Goal: Use online tool/utility: Utilize a website feature to perform a specific function

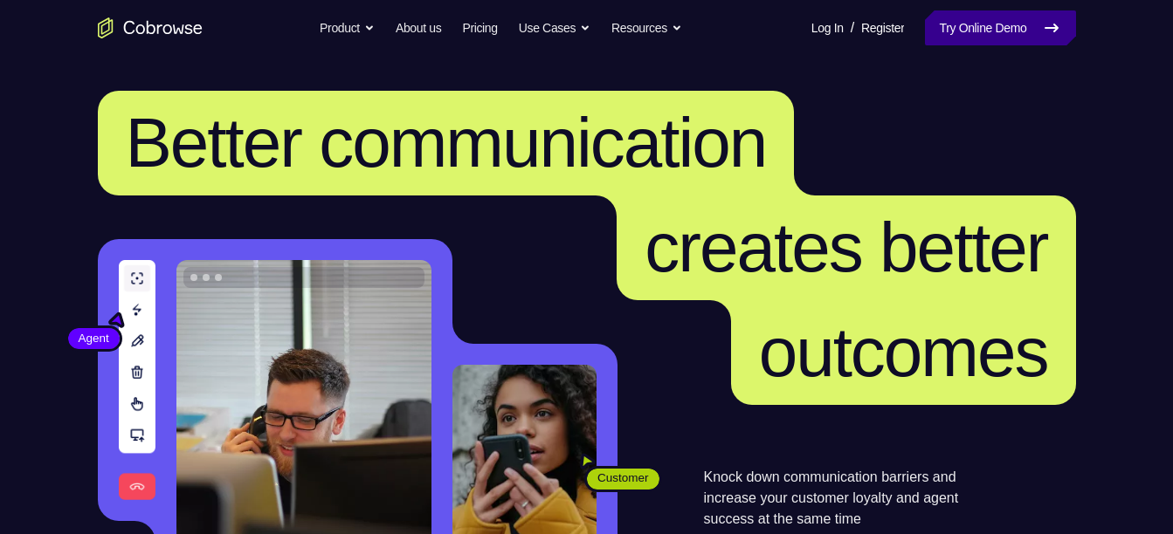
click at [957, 32] on link "Try Online Demo" at bounding box center [1000, 27] width 150 height 35
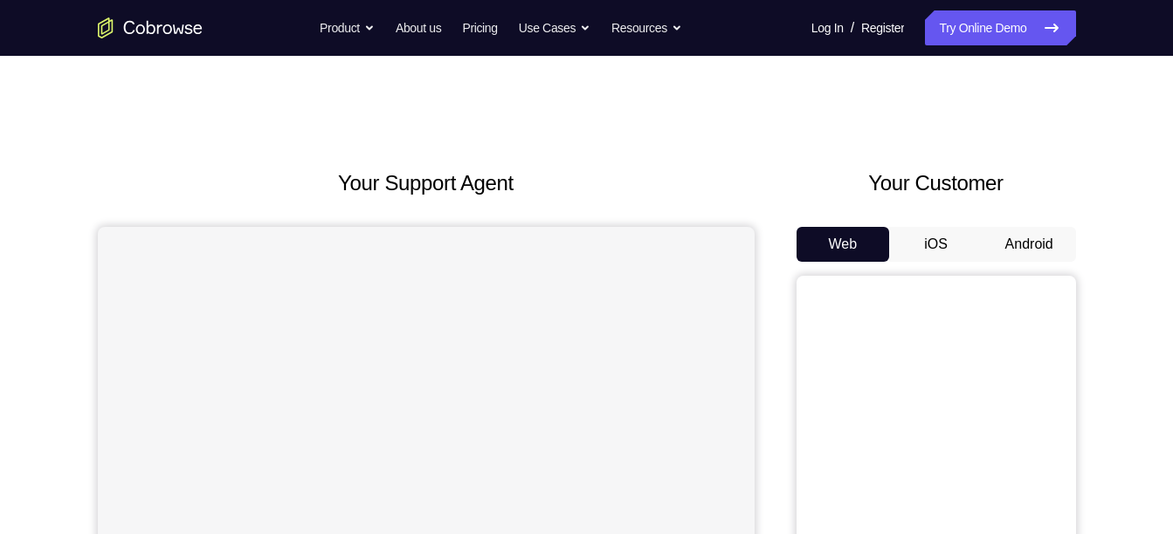
click at [1024, 239] on button "Android" at bounding box center [1028, 244] width 93 height 35
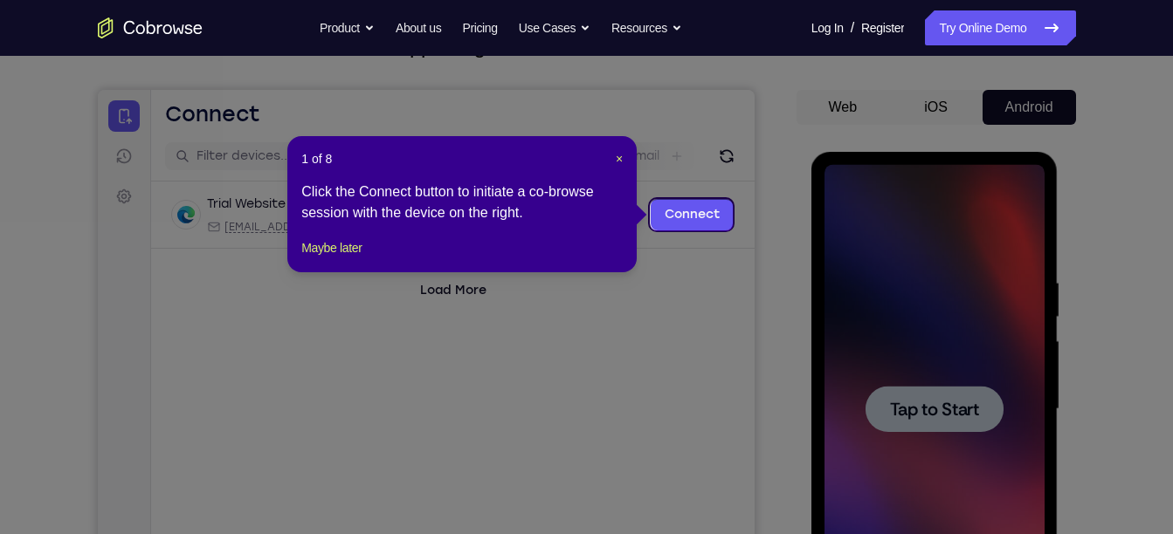
scroll to position [136, 0]
click at [616, 162] on span "×" at bounding box center [619, 160] width 7 height 14
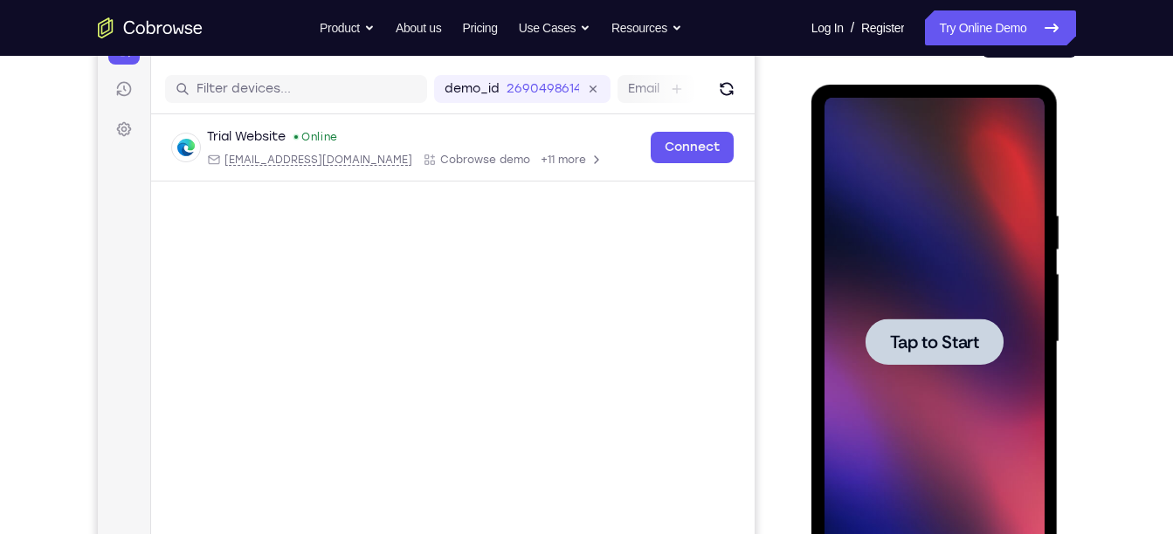
scroll to position [206, 0]
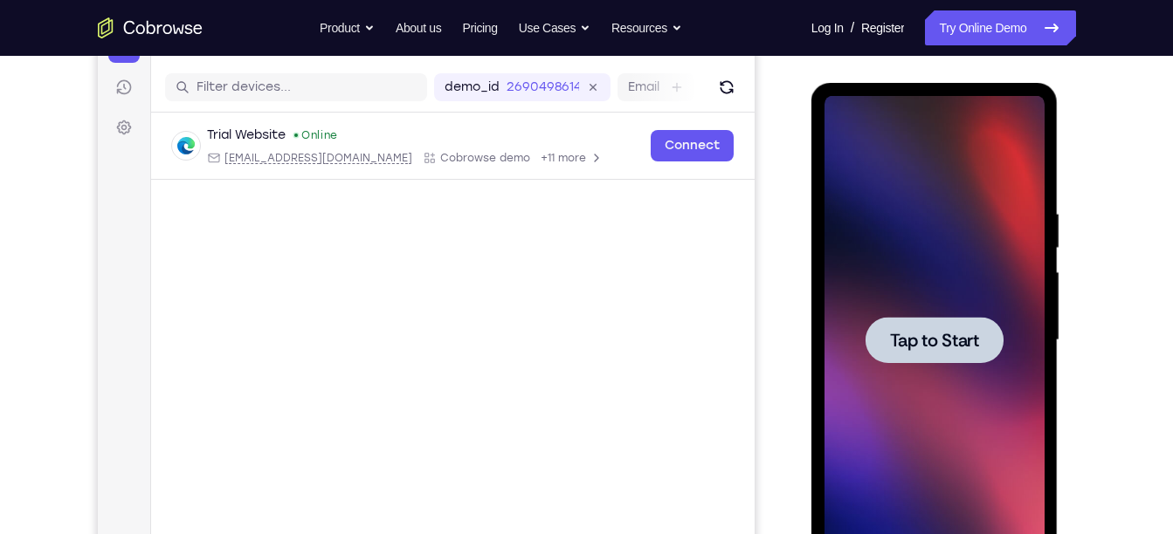
drag, startPoint x: 909, startPoint y: 334, endPoint x: 909, endPoint y: 403, distance: 69.9
click at [909, 403] on div at bounding box center [934, 340] width 220 height 489
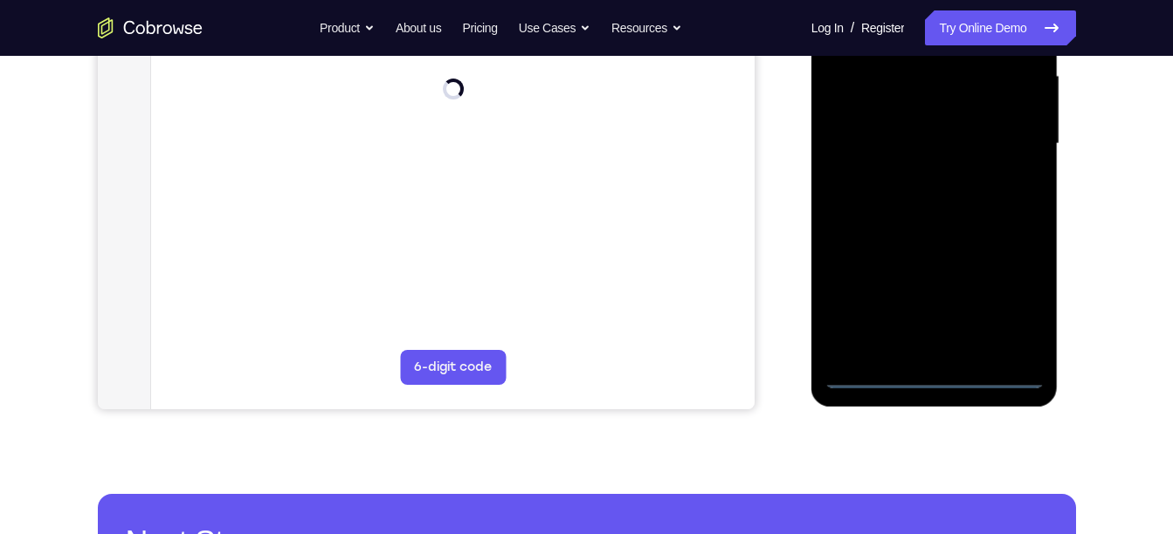
scroll to position [404, 0]
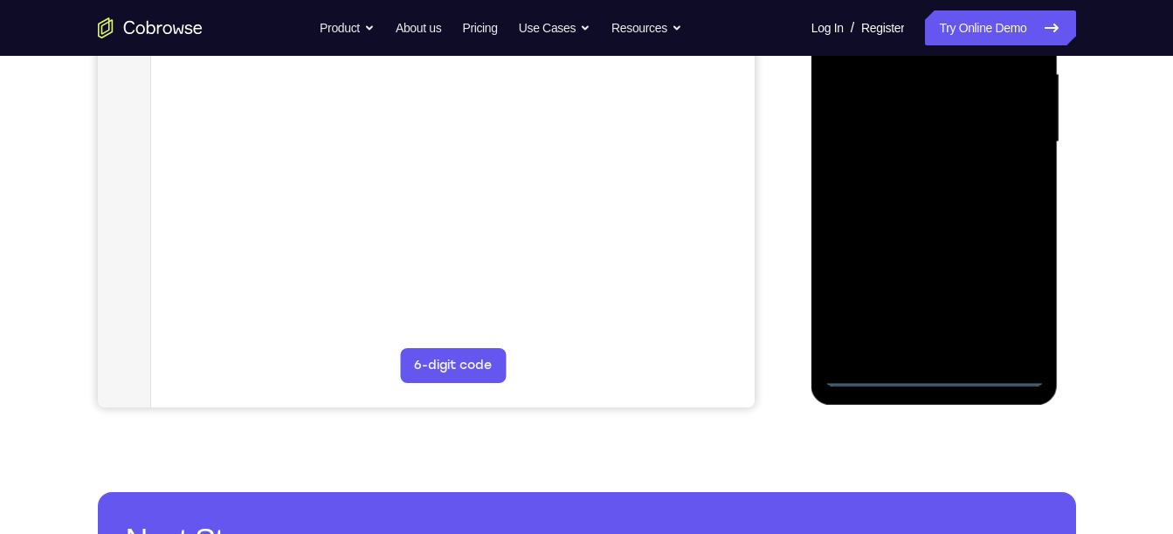
click at [939, 375] on div at bounding box center [934, 142] width 220 height 489
click at [1002, 304] on div at bounding box center [934, 142] width 220 height 489
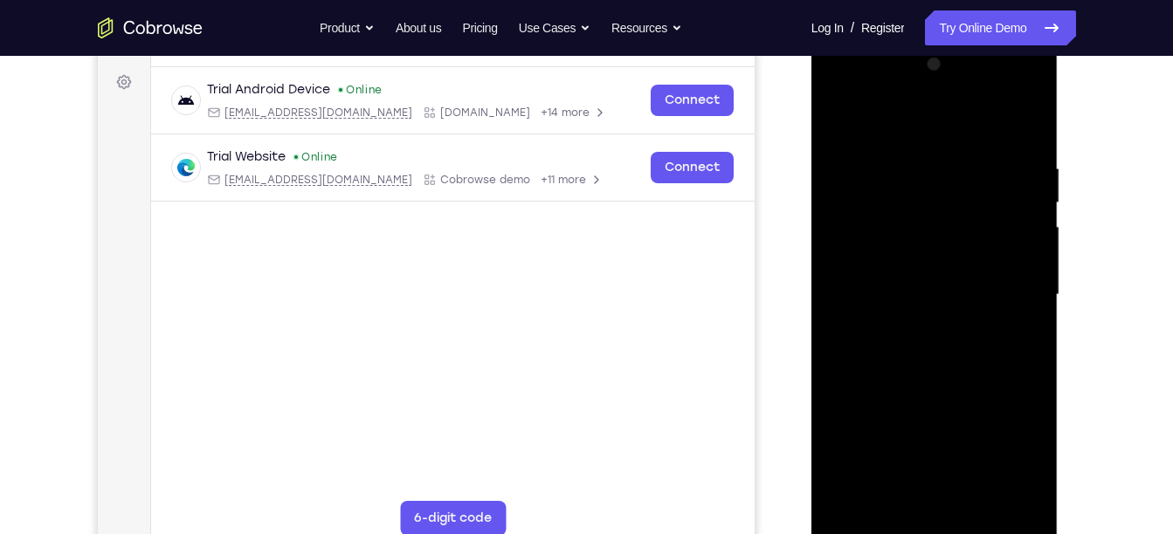
scroll to position [225, 0]
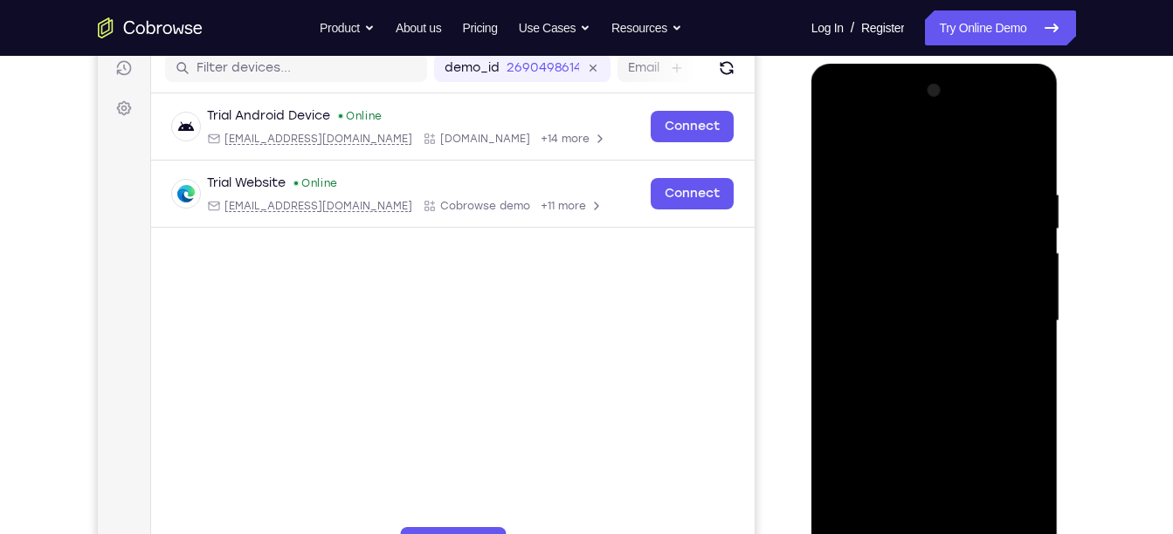
click at [913, 141] on div at bounding box center [934, 321] width 220 height 489
click at [863, 268] on div at bounding box center [934, 321] width 220 height 489
click at [907, 328] on div at bounding box center [934, 321] width 220 height 489
click at [975, 270] on div at bounding box center [934, 321] width 220 height 489
click at [892, 300] on div at bounding box center [934, 321] width 220 height 489
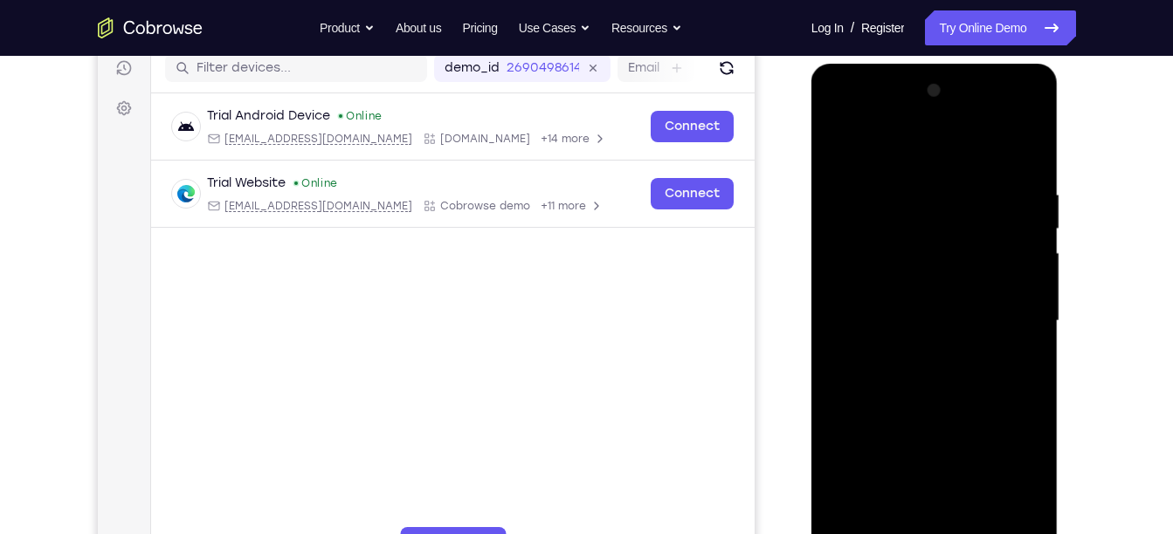
click at [942, 336] on div at bounding box center [934, 321] width 220 height 489
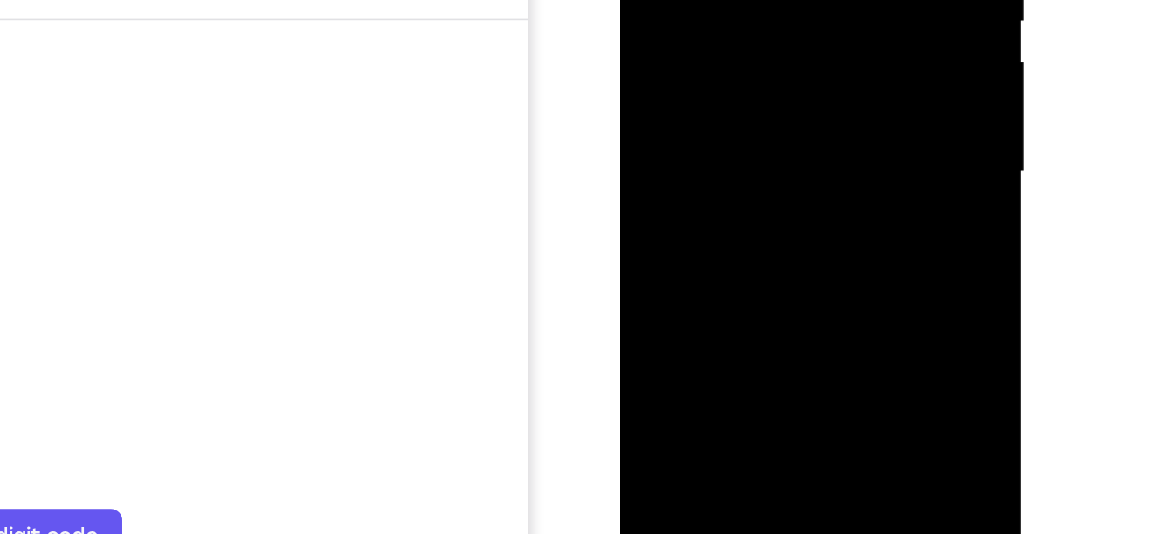
scroll to position [235, 0]
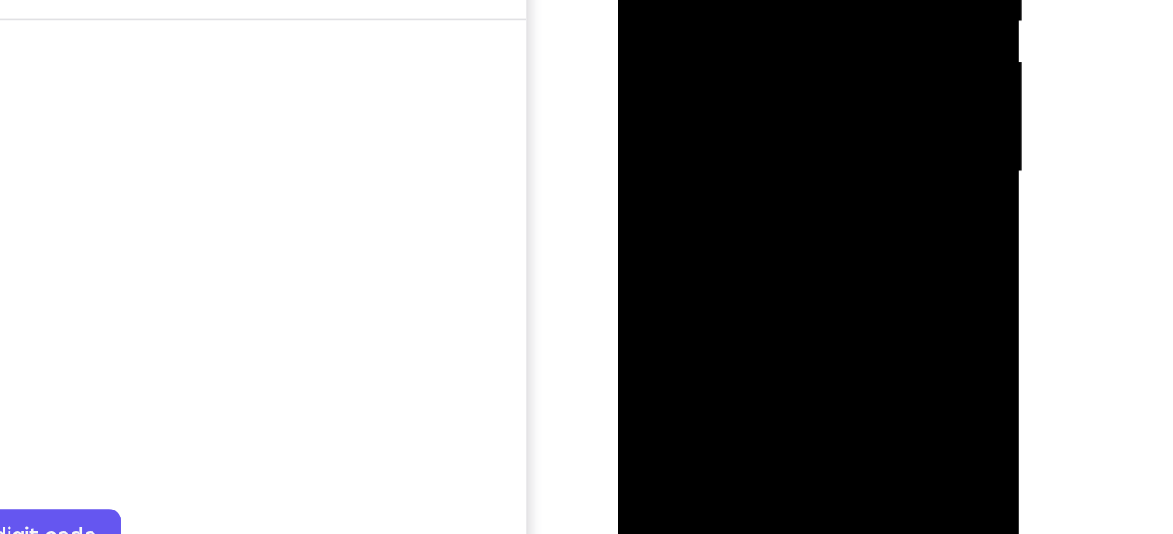
click at [732, 208] on div at bounding box center [741, 9] width 220 height 489
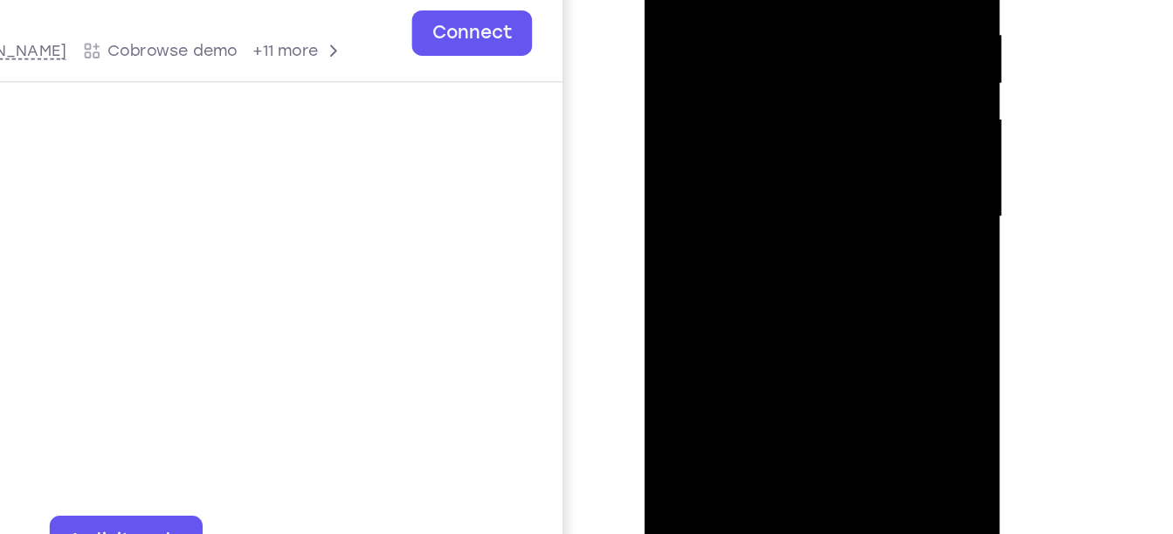
scroll to position [231, 0]
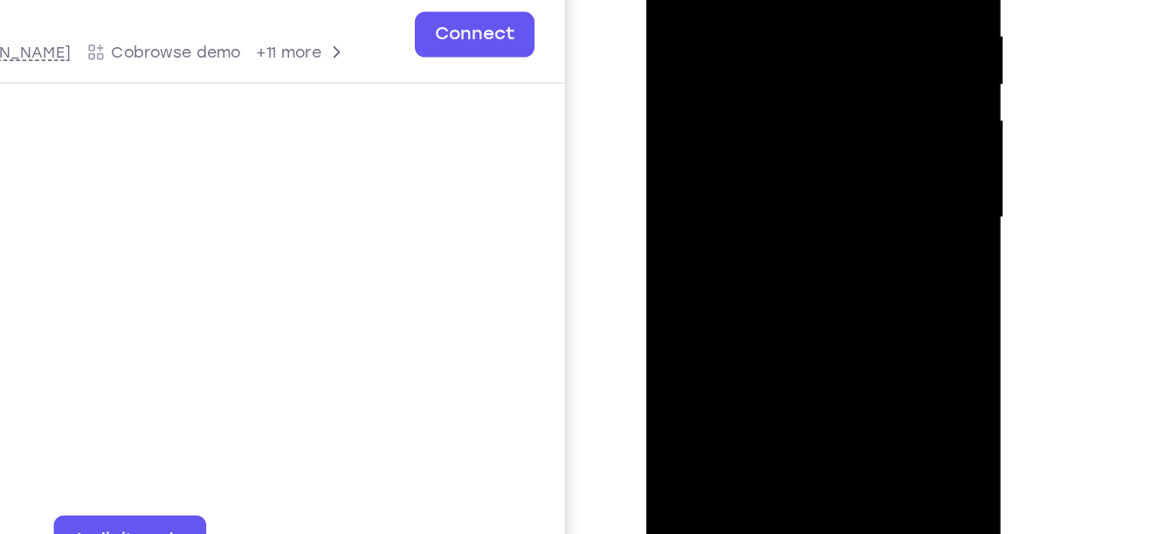
drag, startPoint x: 748, startPoint y: 208, endPoint x: 761, endPoint y: 65, distance: 143.7
click at [761, 65] on div at bounding box center [769, 104] width 220 height 489
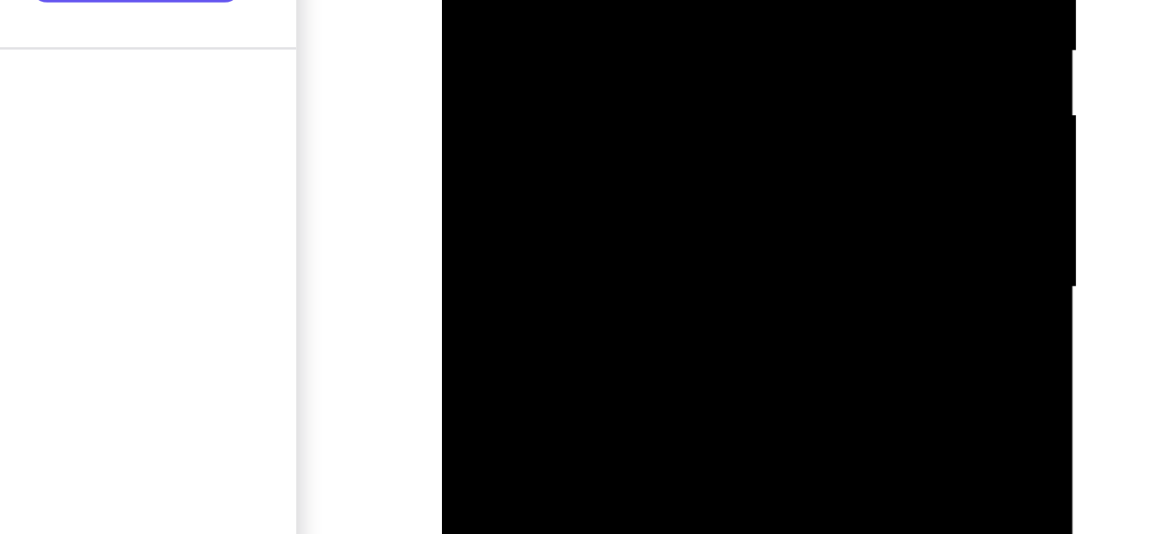
drag, startPoint x: 587, startPoint y: -108, endPoint x: 586, endPoint y: -157, distance: 48.9
drag, startPoint x: 590, startPoint y: -93, endPoint x: 589, endPoint y: -218, distance: 124.9
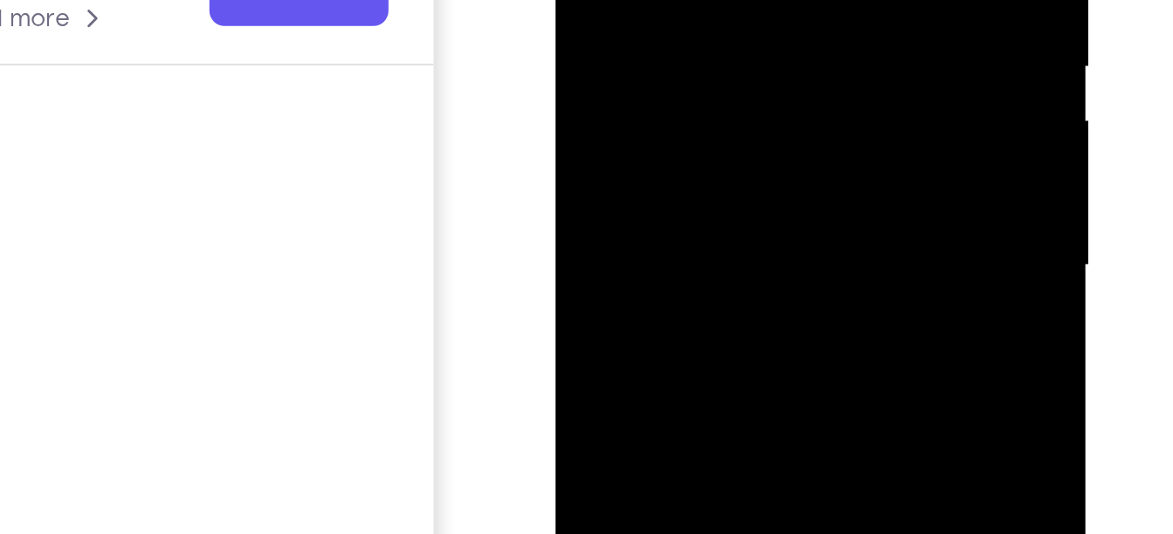
drag, startPoint x: 706, startPoint y: -72, endPoint x: 685, endPoint y: 40, distance: 114.6
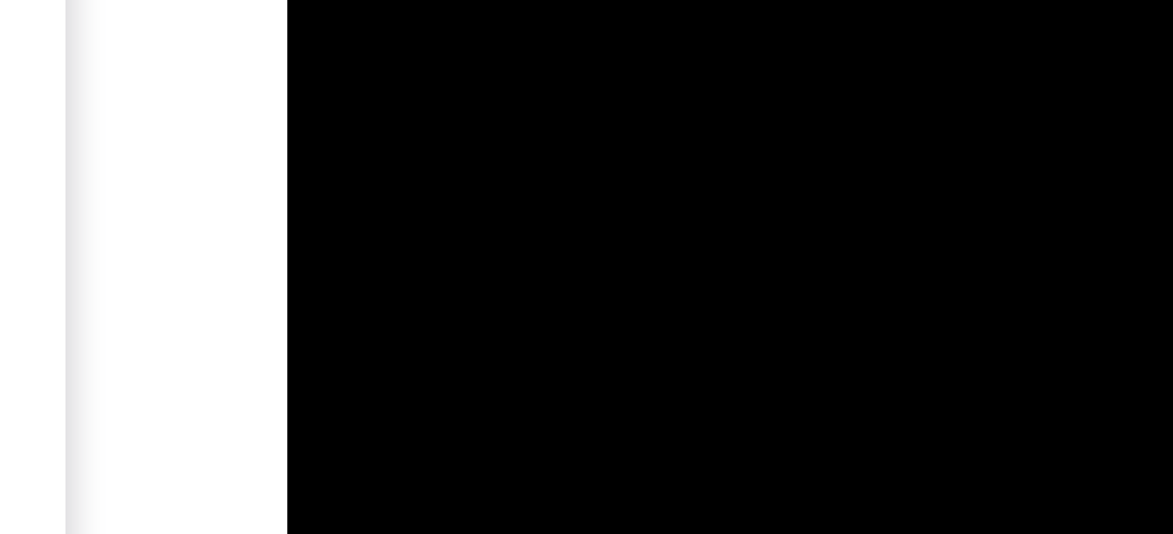
drag, startPoint x: 437, startPoint y: -516, endPoint x: 420, endPoint y: -438, distance: 79.5
drag, startPoint x: 383, startPoint y: -518, endPoint x: 374, endPoint y: -445, distance: 73.1
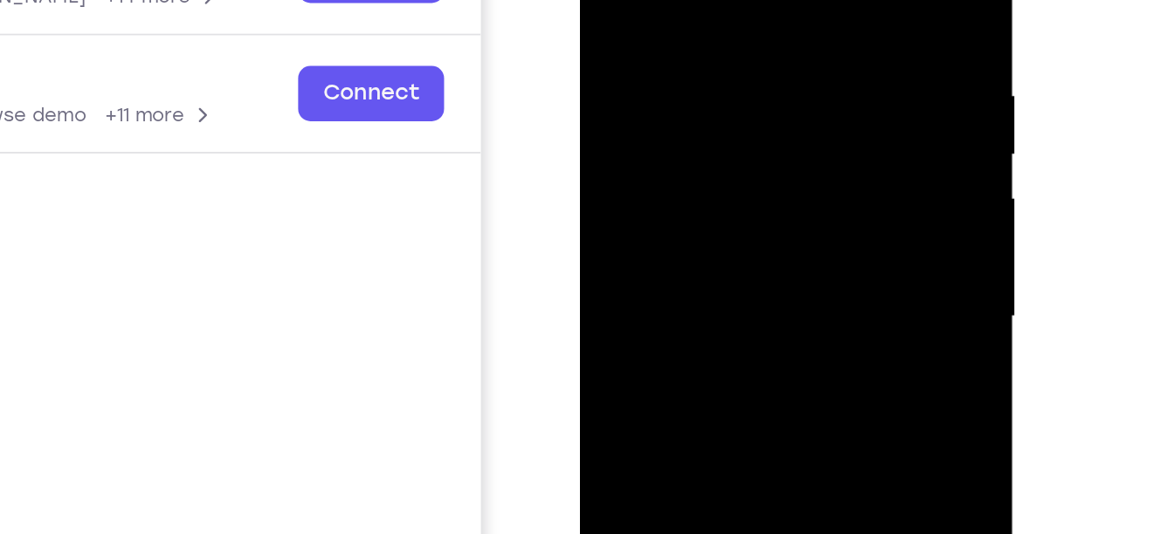
scroll to position [228, 0]
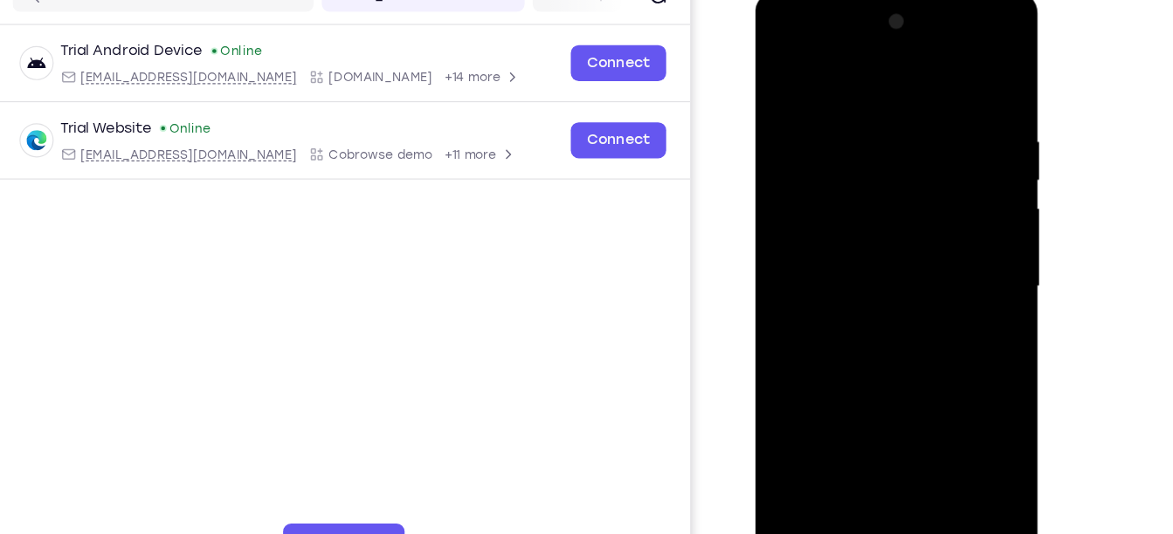
click at [887, 255] on div at bounding box center [878, 248] width 220 height 489
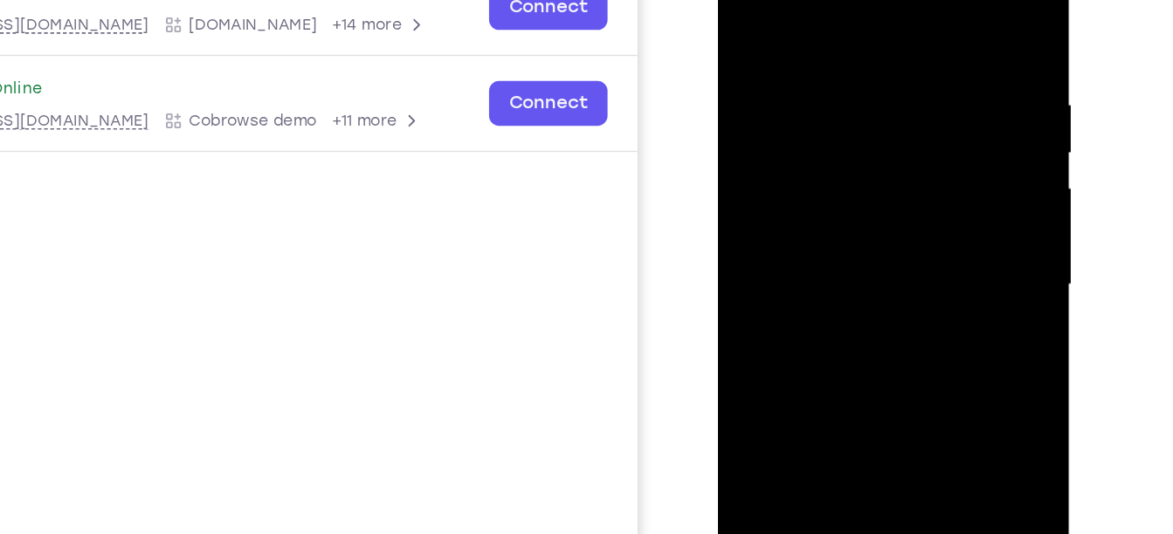
click at [744, 184] on div at bounding box center [841, 175] width 220 height 489
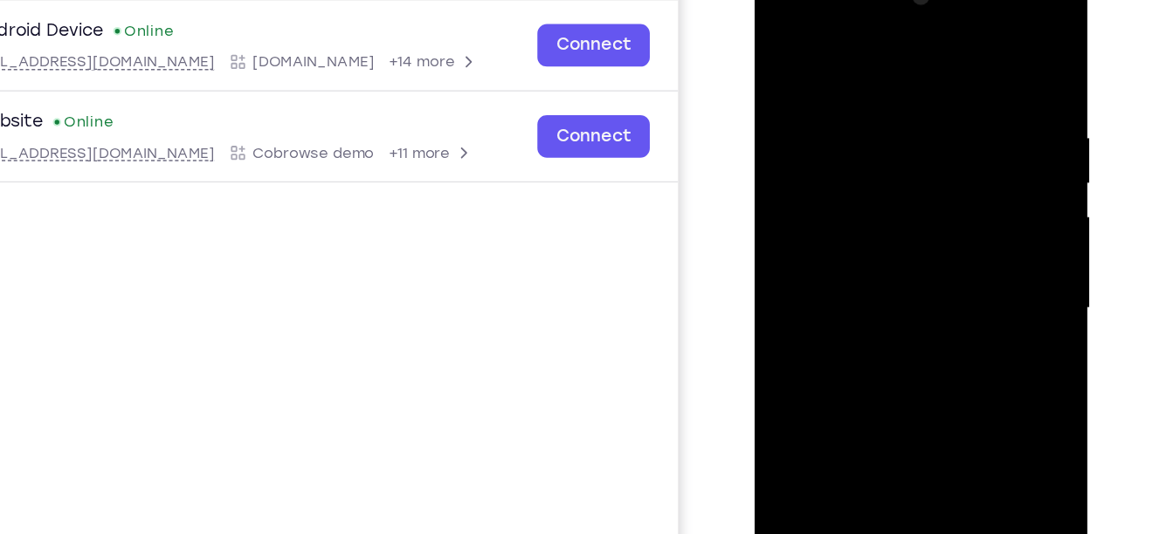
click at [975, 51] on div at bounding box center [878, 217] width 220 height 489
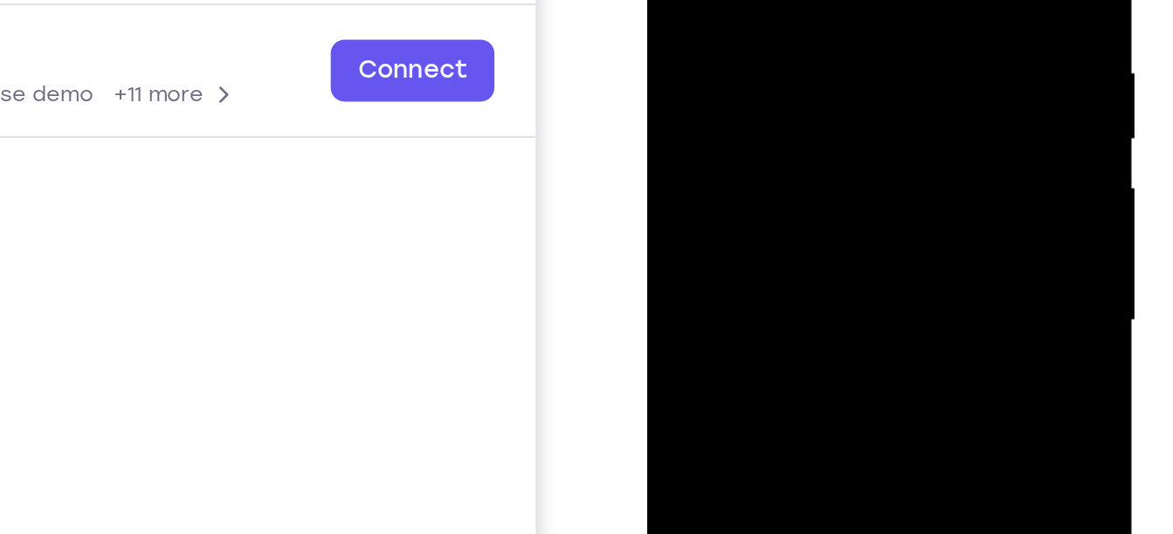
drag, startPoint x: 803, startPoint y: 116, endPoint x: 776, endPoint y: -114, distance: 231.2
click at [776, 0] on div at bounding box center [770, 71] width 220 height 489
drag, startPoint x: 747, startPoint y: 121, endPoint x: 747, endPoint y: -87, distance: 207.8
click at [747, 0] on div at bounding box center [770, 71] width 220 height 489
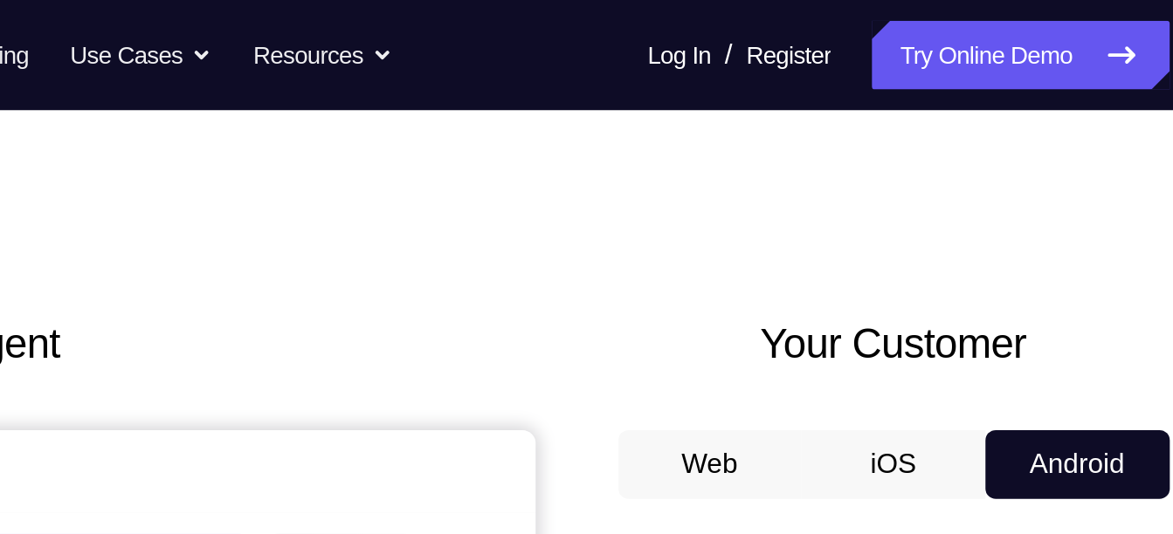
scroll to position [5, 0]
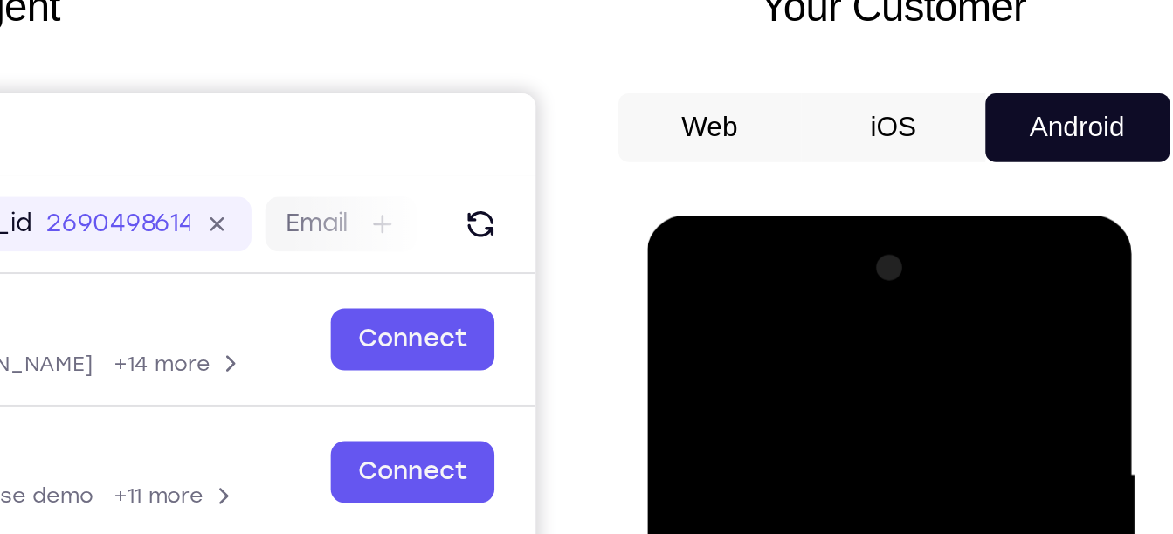
click at [753, 272] on div at bounding box center [770, 472] width 220 height 489
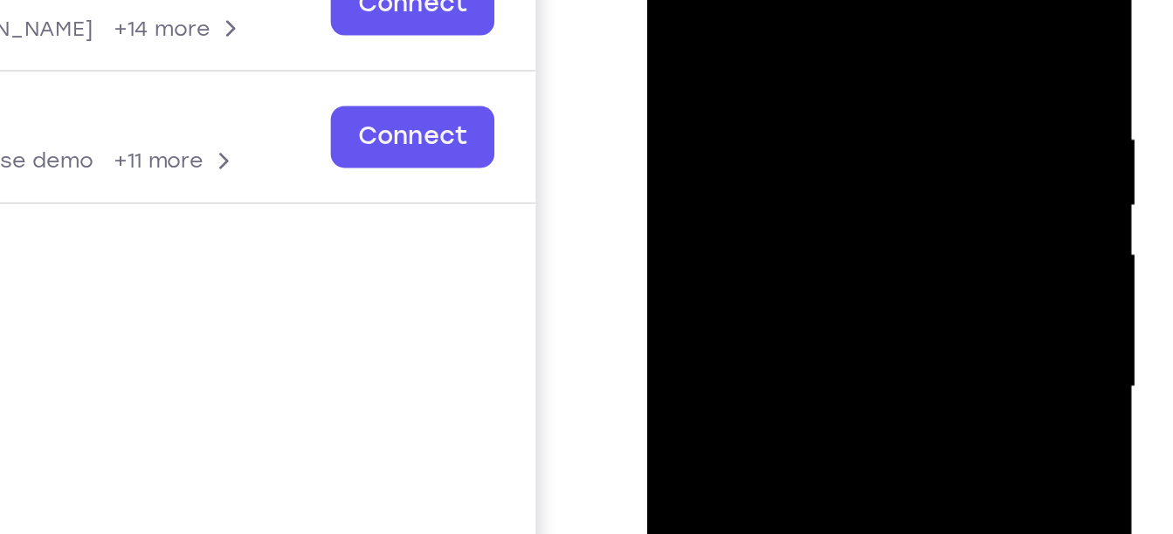
click at [749, 169] on div at bounding box center [770, 137] width 220 height 489
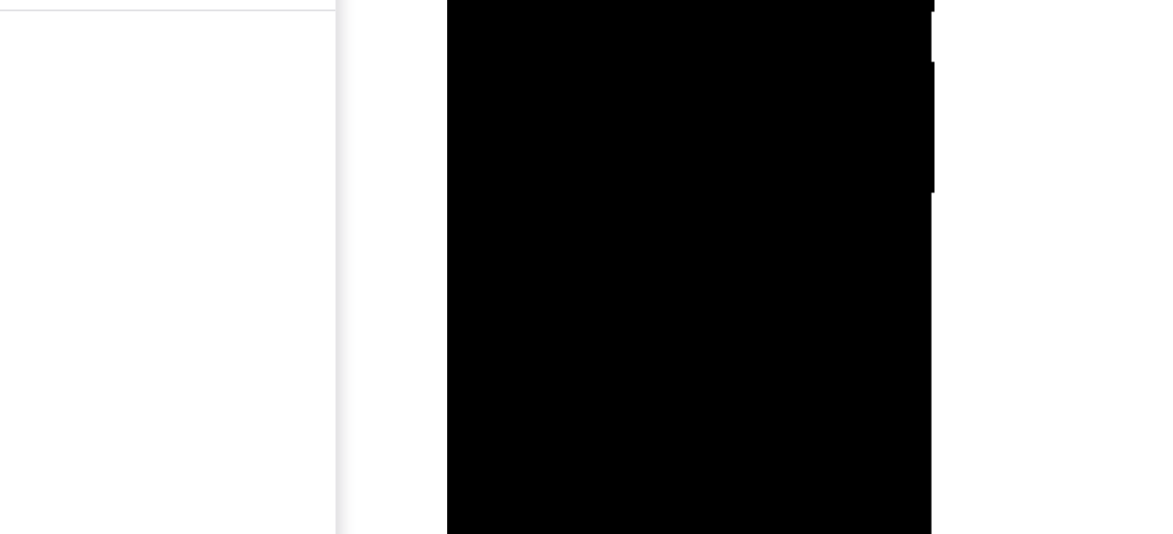
scroll to position [186, 0]
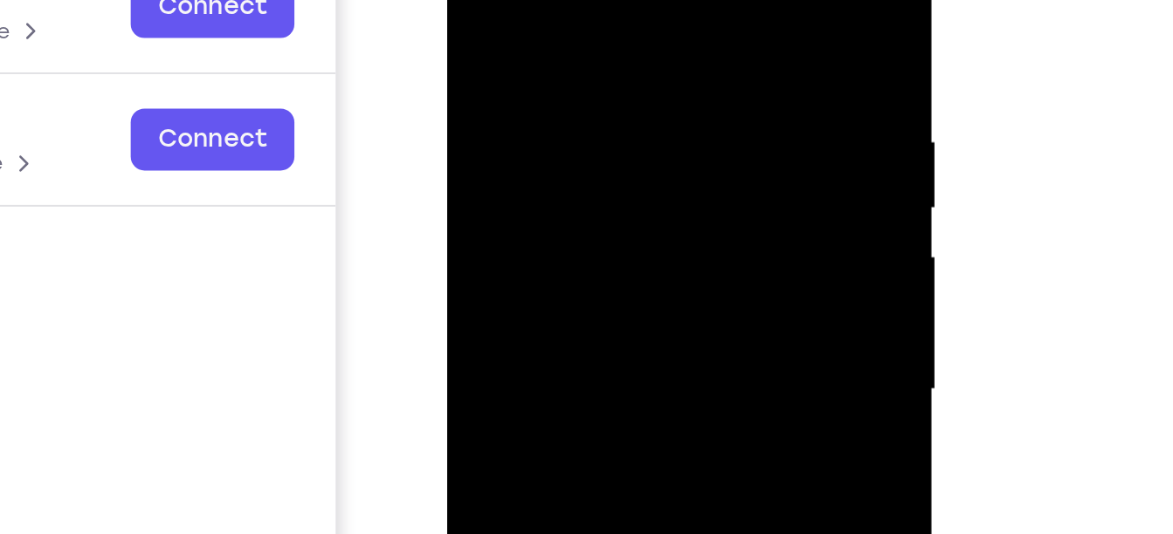
click at [572, 89] on div at bounding box center [570, 140] width 220 height 489
click at [496, 59] on div at bounding box center [570, 140] width 220 height 489
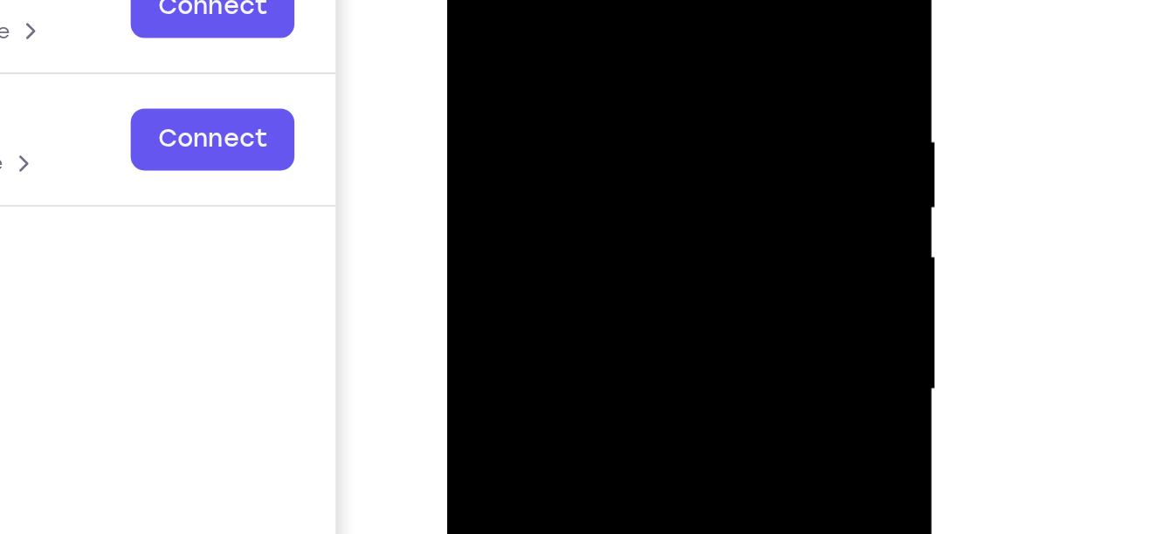
click at [496, 59] on div at bounding box center [570, 140] width 220 height 489
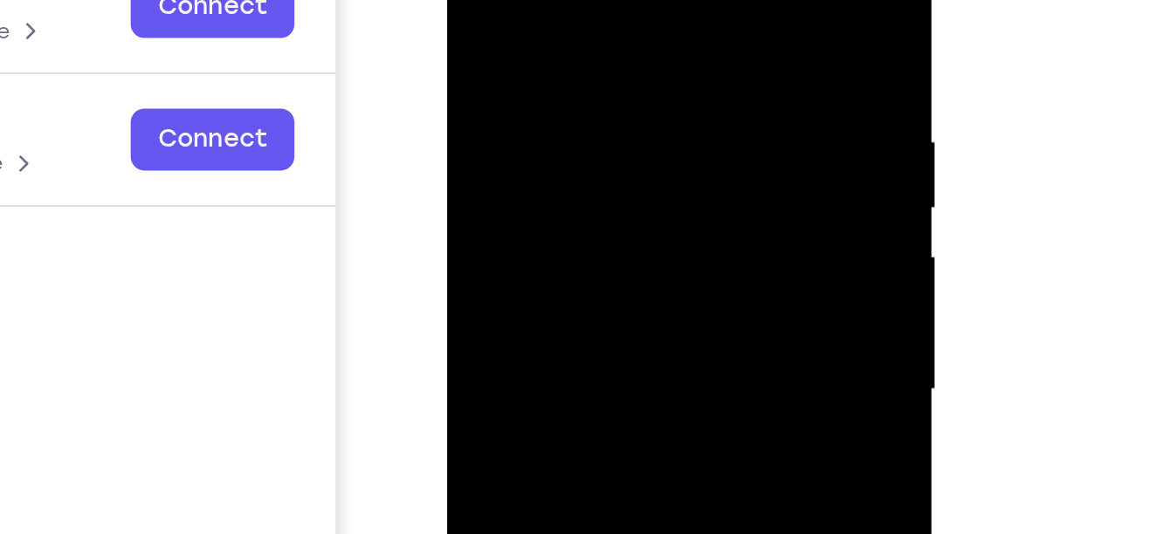
click at [496, 59] on div at bounding box center [570, 140] width 220 height 489
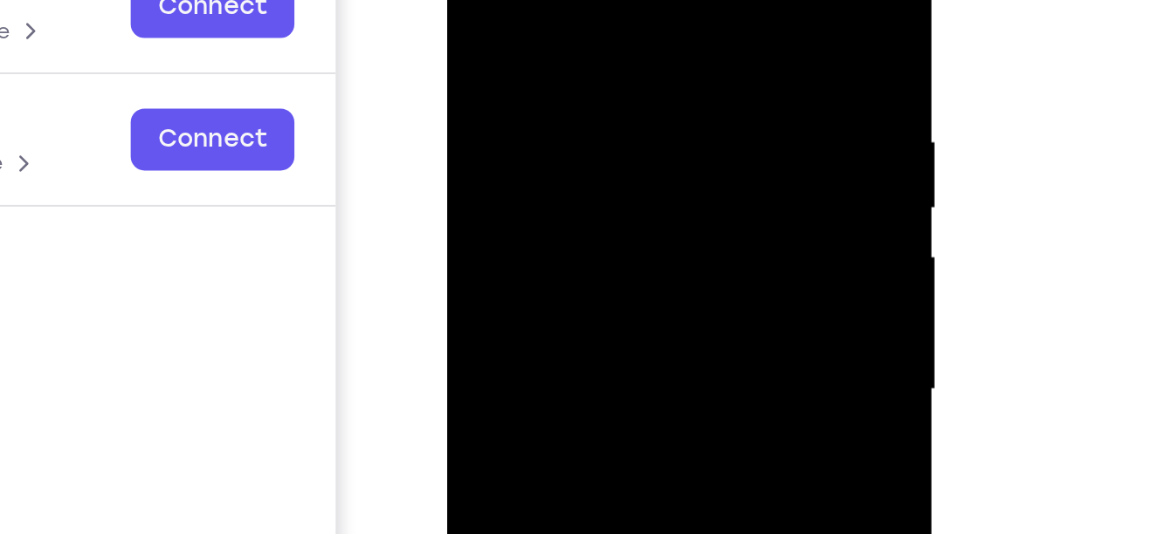
click at [496, 59] on div at bounding box center [570, 140] width 220 height 489
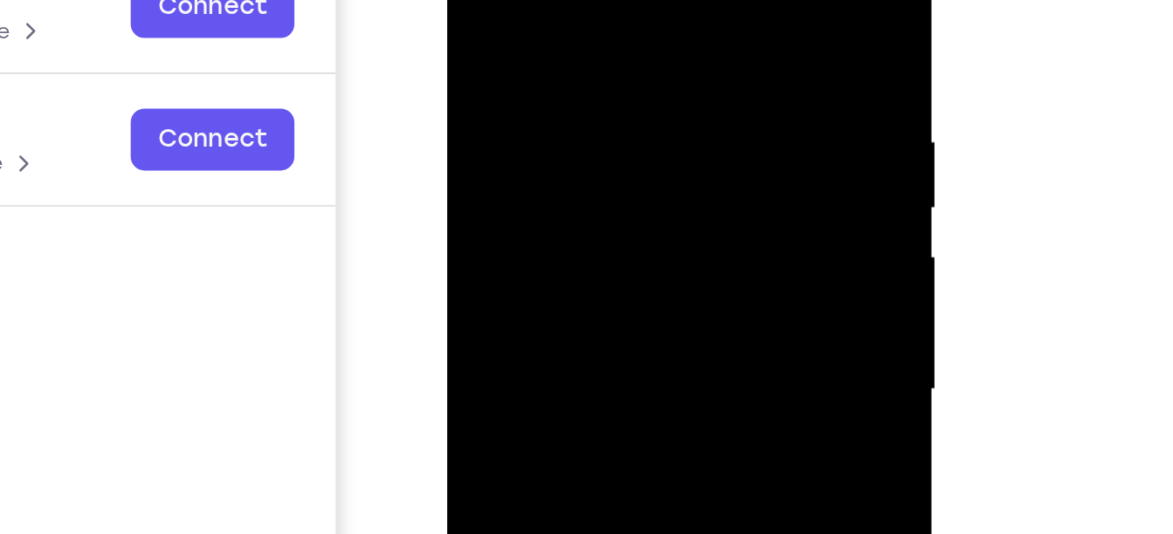
click at [496, 59] on div at bounding box center [570, 140] width 220 height 489
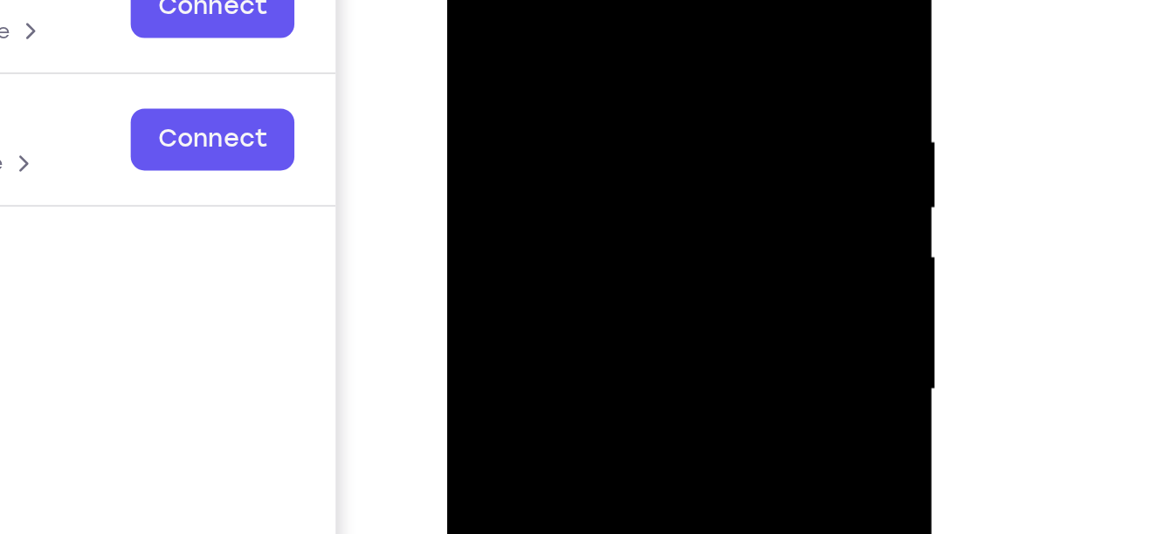
click at [496, 59] on div at bounding box center [570, 140] width 220 height 489
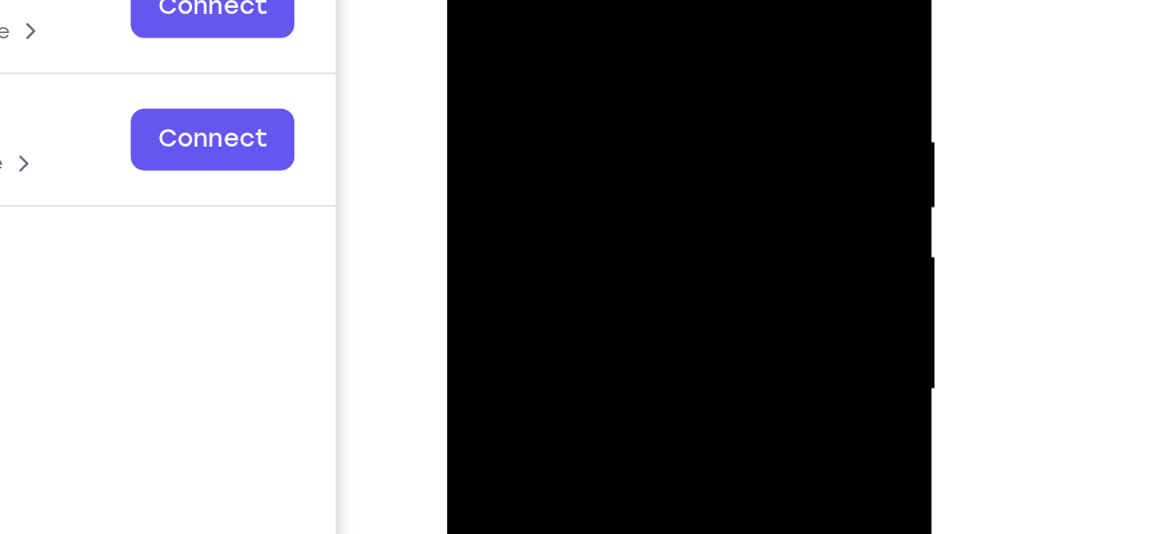
click at [524, 12] on div at bounding box center [570, 140] width 220 height 489
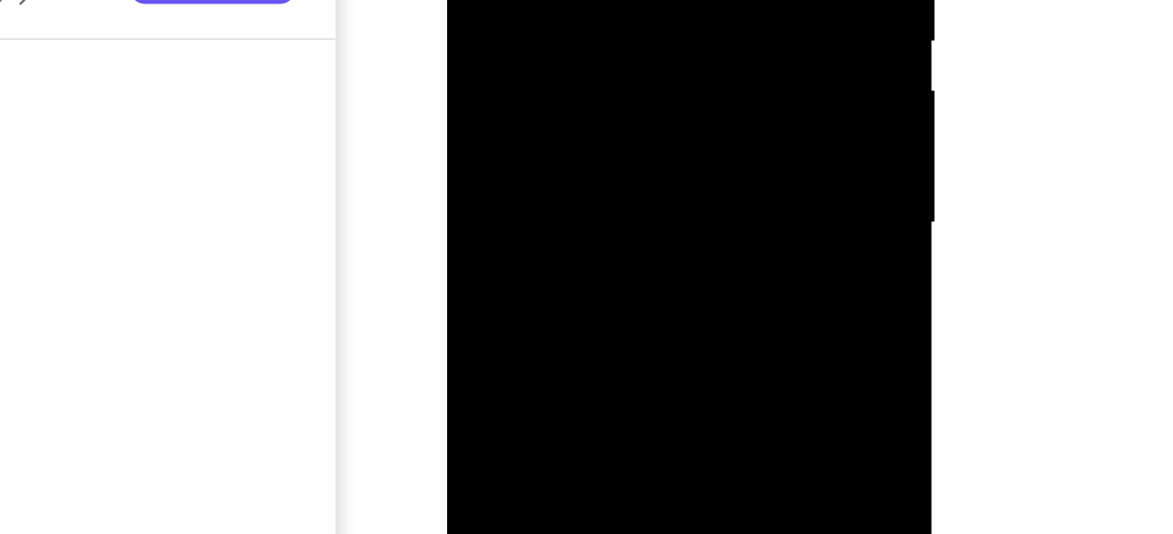
drag, startPoint x: 597, startPoint y: 33, endPoint x: 599, endPoint y: -66, distance: 99.6
drag, startPoint x: 553, startPoint y: 45, endPoint x: 555, endPoint y: -41, distance: 86.5
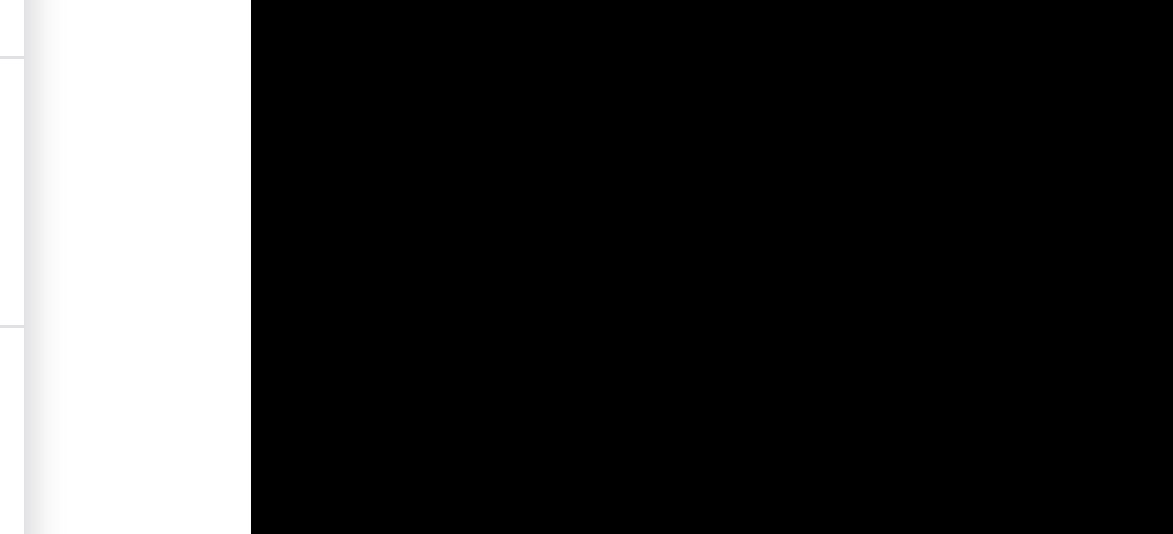
drag, startPoint x: 368, startPoint y: -192, endPoint x: 368, endPoint y: -104, distance: 88.2
drag, startPoint x: 325, startPoint y: -183, endPoint x: 324, endPoint y: -271, distance: 87.3
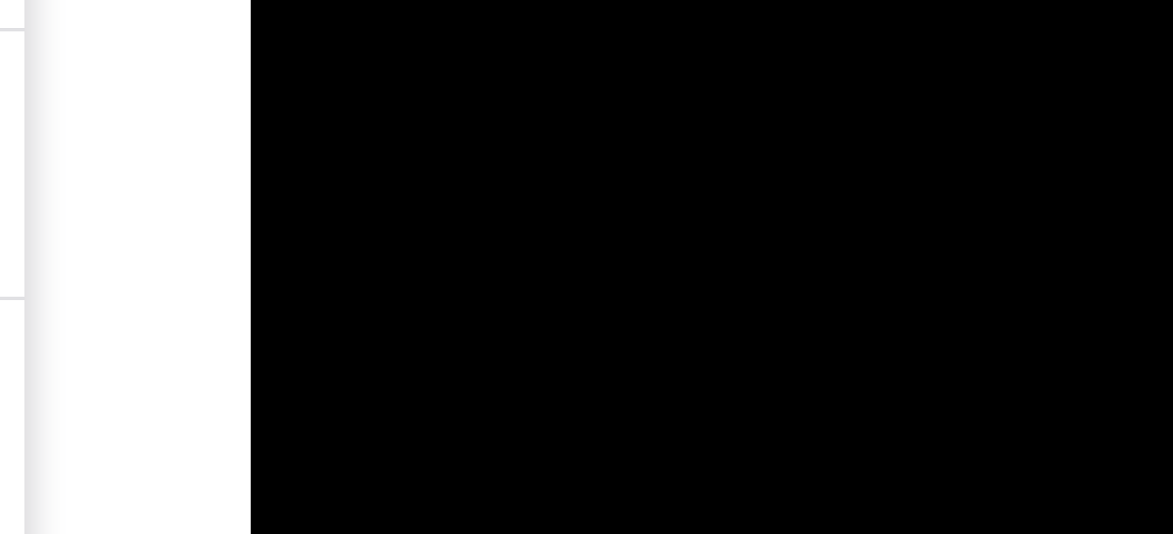
drag, startPoint x: 346, startPoint y: -178, endPoint x: 346, endPoint y: -266, distance: 88.2
drag, startPoint x: 355, startPoint y: -175, endPoint x: 356, endPoint y: -231, distance: 55.9
drag, startPoint x: 390, startPoint y: -203, endPoint x: 388, endPoint y: -274, distance: 70.8
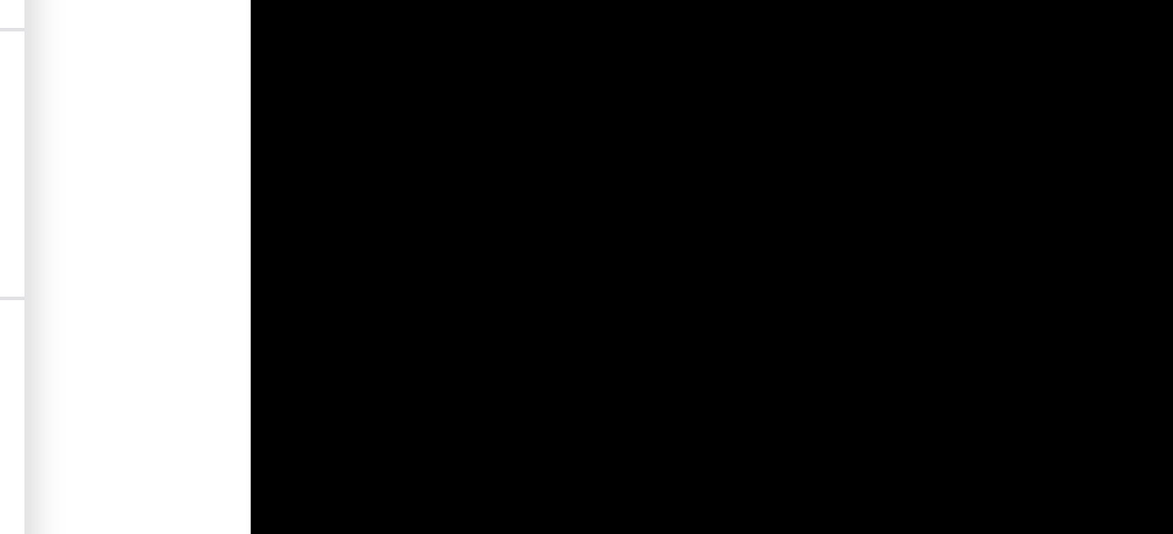
drag, startPoint x: 386, startPoint y: -188, endPoint x: 389, endPoint y: -256, distance: 68.2
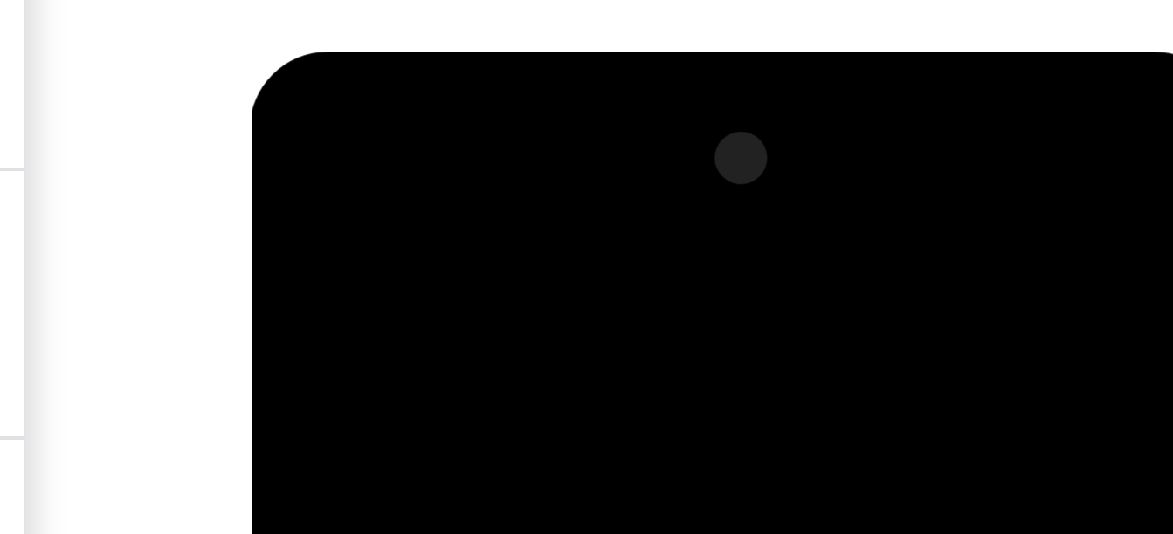
click at [277, 133] on div at bounding box center [375, 309] width 220 height 489
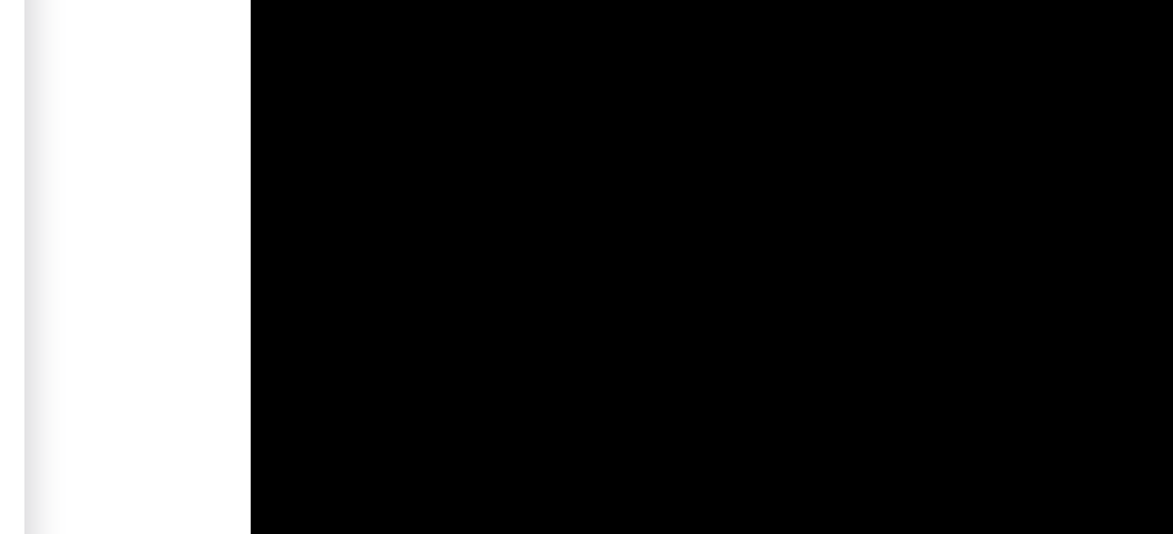
drag, startPoint x: 372, startPoint y: -224, endPoint x: 332, endPoint y: -118, distance: 113.9
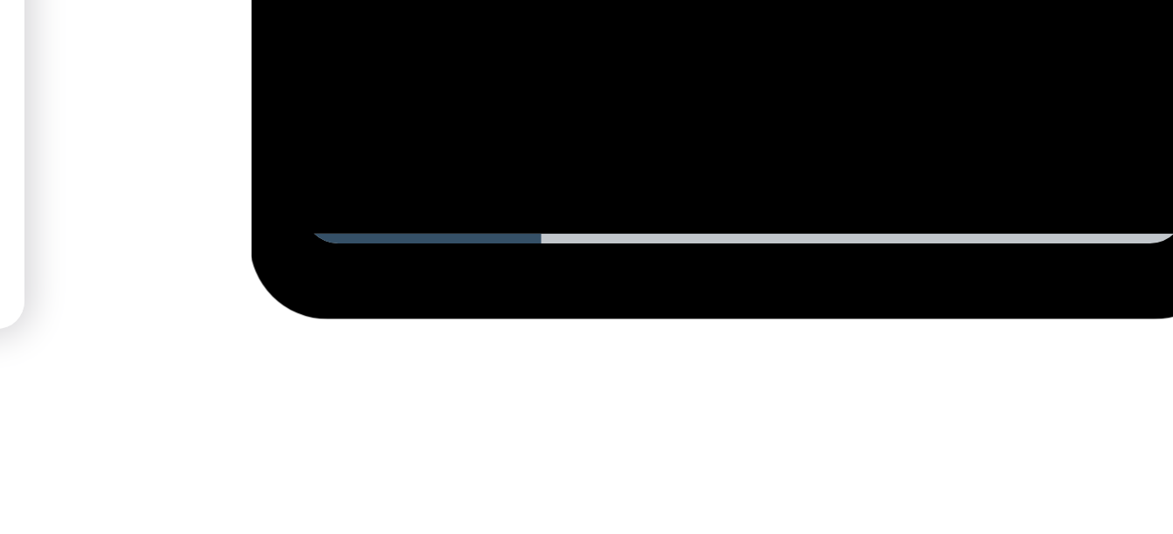
scroll to position [327, 0]
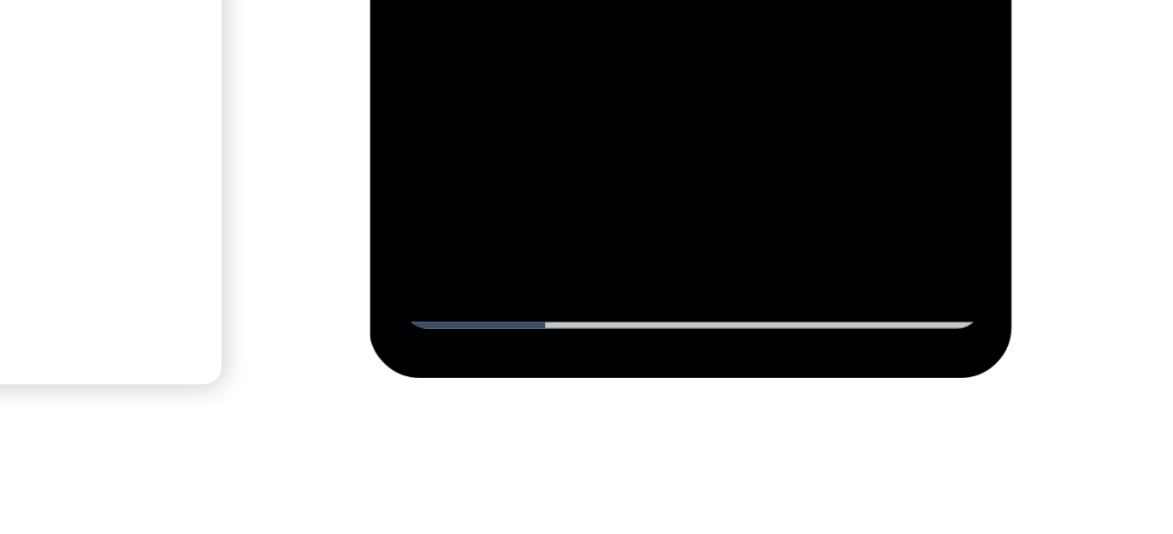
scroll to position [336, 0]
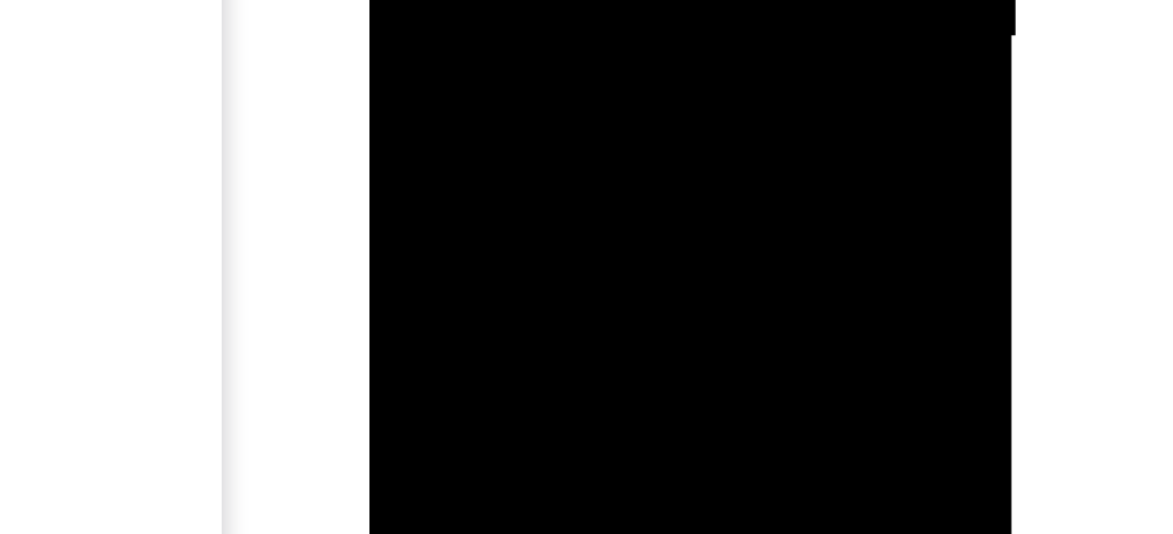
drag, startPoint x: 451, startPoint y: -179, endPoint x: 454, endPoint y: -412, distance: 233.2
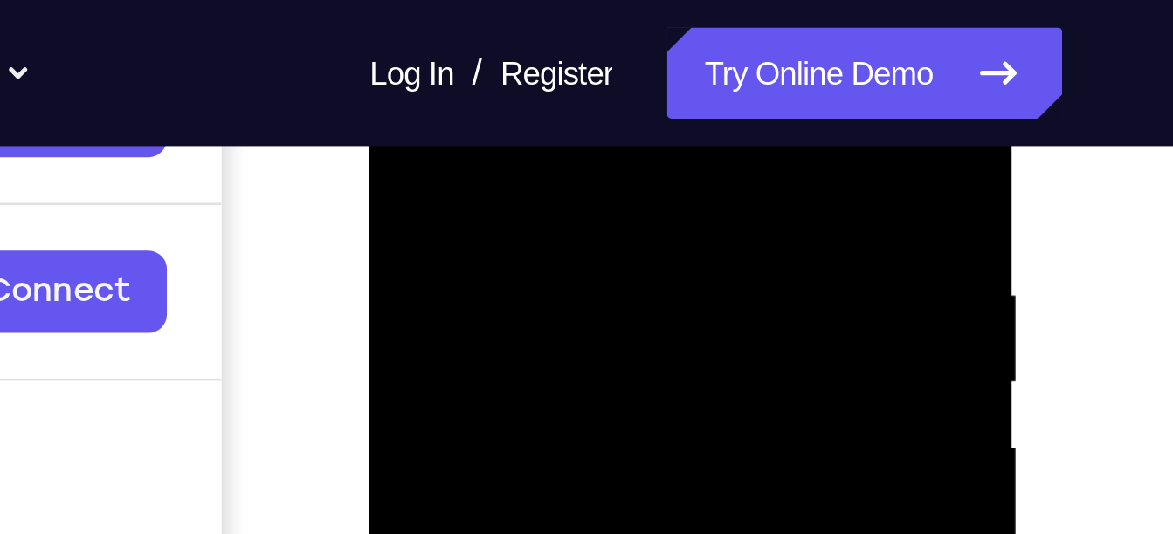
scroll to position [306, 0]
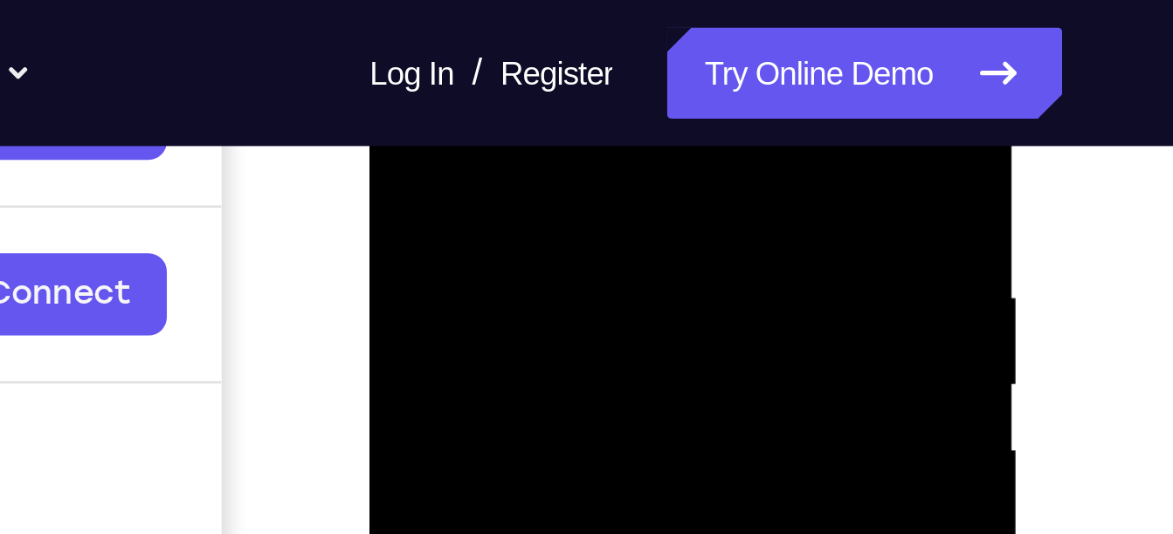
drag, startPoint x: 501, startPoint y: 90, endPoint x: 485, endPoint y: 175, distance: 86.3
click at [485, 175] on div at bounding box center [492, 212] width 220 height 489
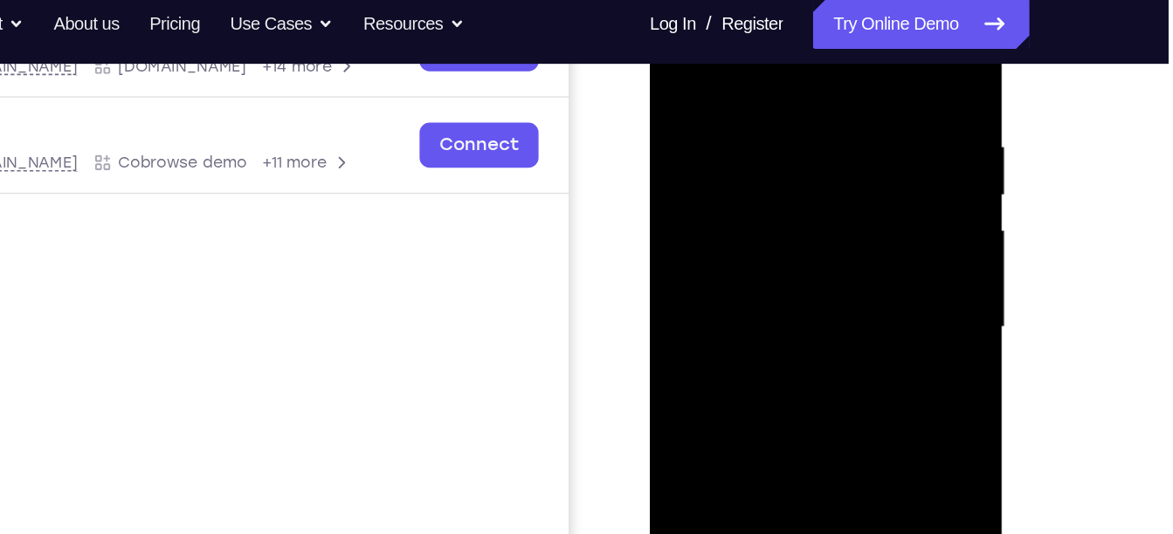
click at [683, 42] on div at bounding box center [773, 216] width 220 height 489
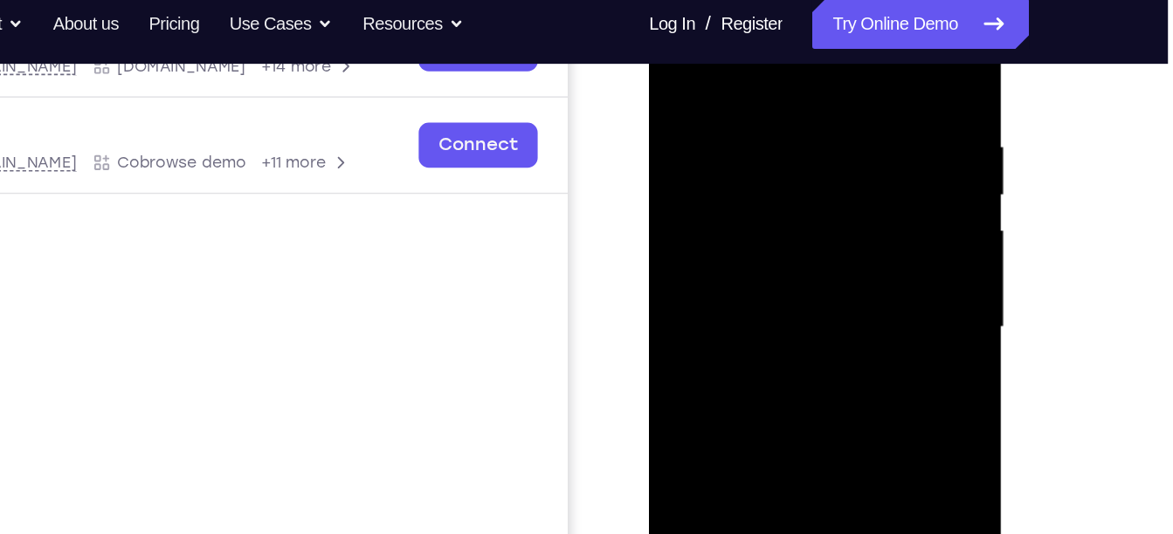
click at [682, 42] on div at bounding box center [772, 216] width 220 height 489
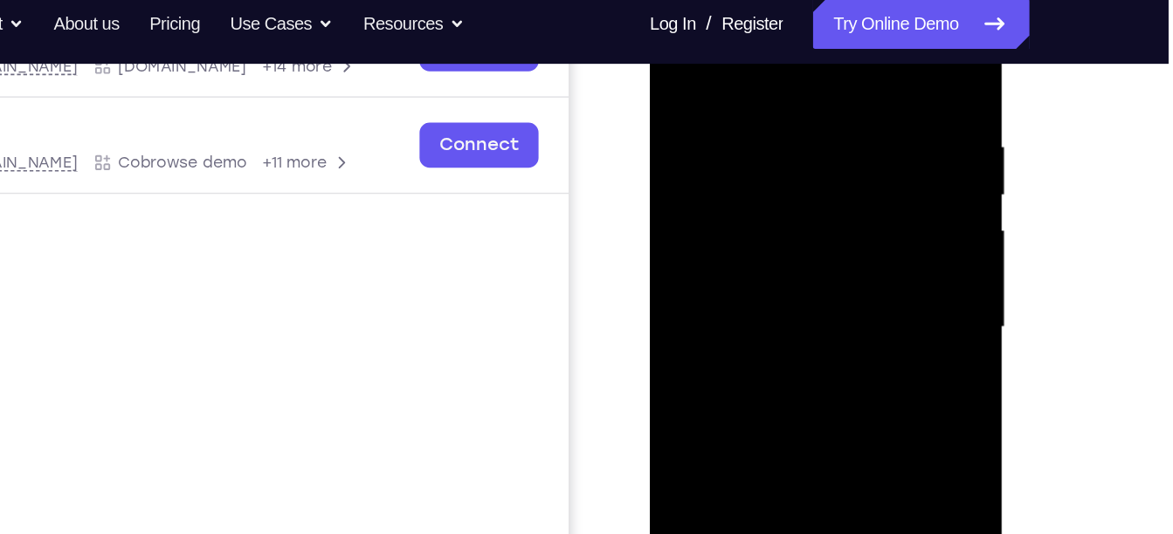
click at [749, 88] on div at bounding box center [773, 216] width 220 height 489
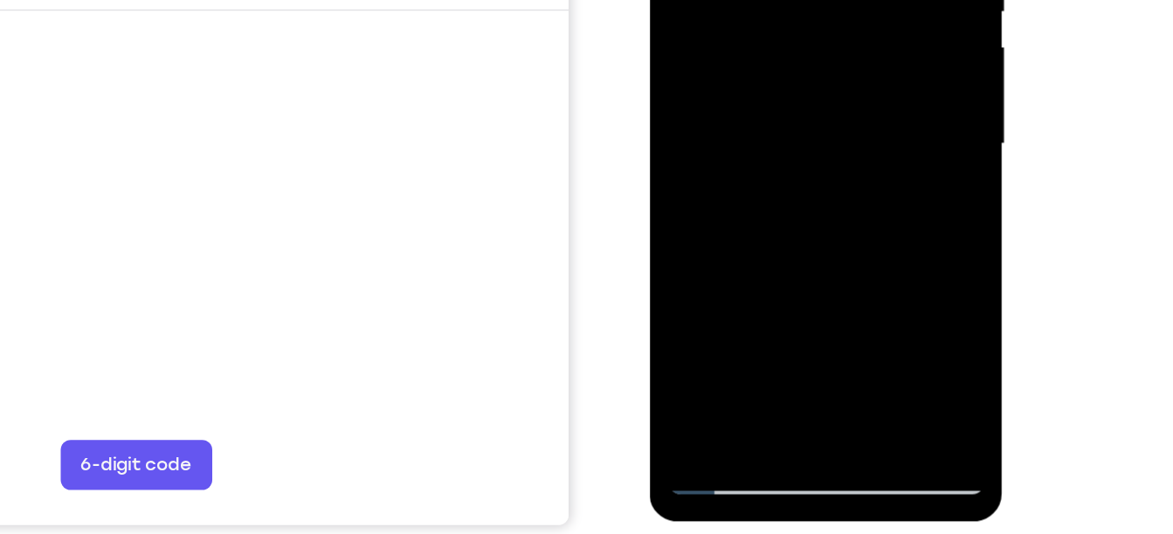
scroll to position [284, 0]
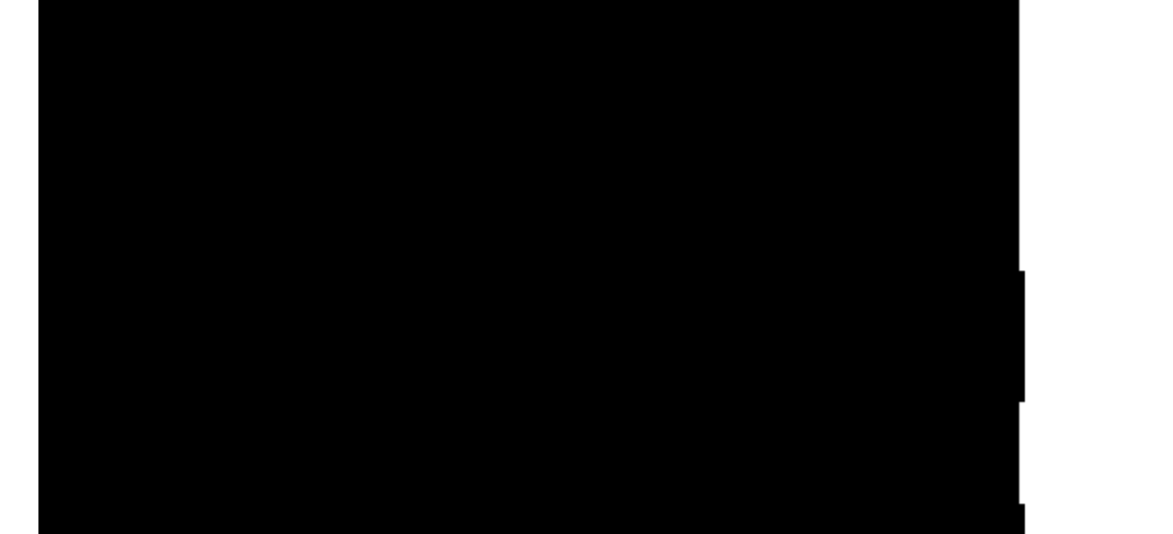
click at [260, 0] on div at bounding box center [162, 2] width 220 height 489
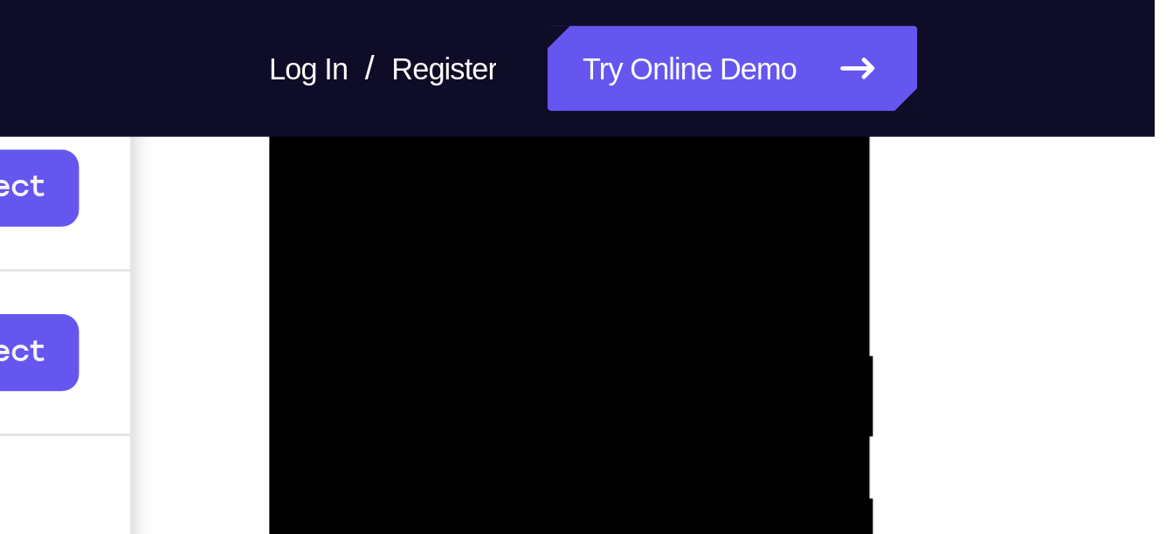
scroll to position [273, 0]
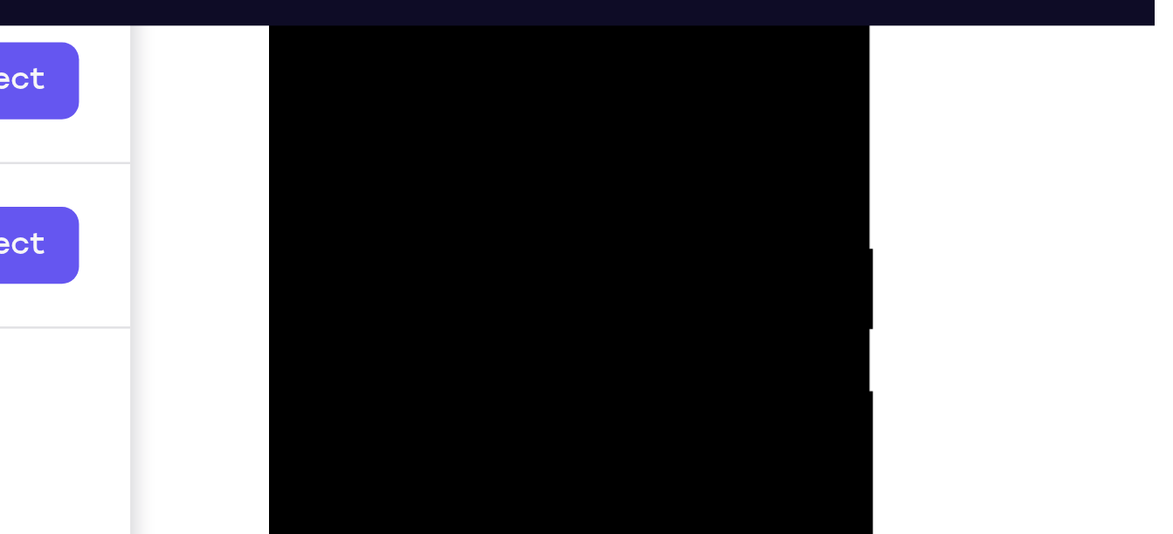
click at [479, 86] on div at bounding box center [392, 185] width 220 height 489
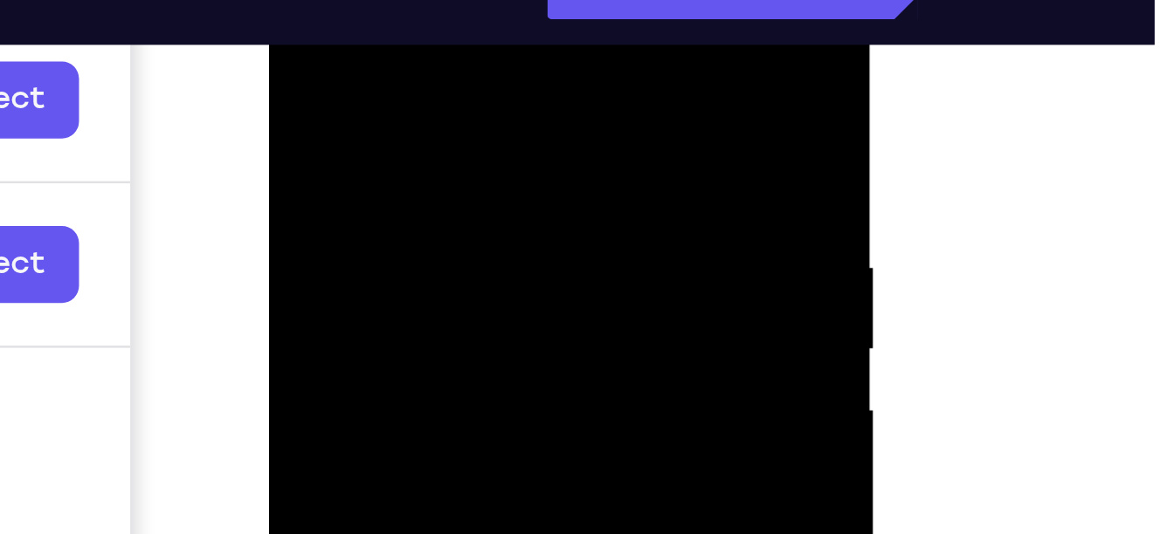
click at [482, 36] on div at bounding box center [392, 204] width 220 height 489
click at [443, 131] on div at bounding box center [392, 204] width 220 height 489
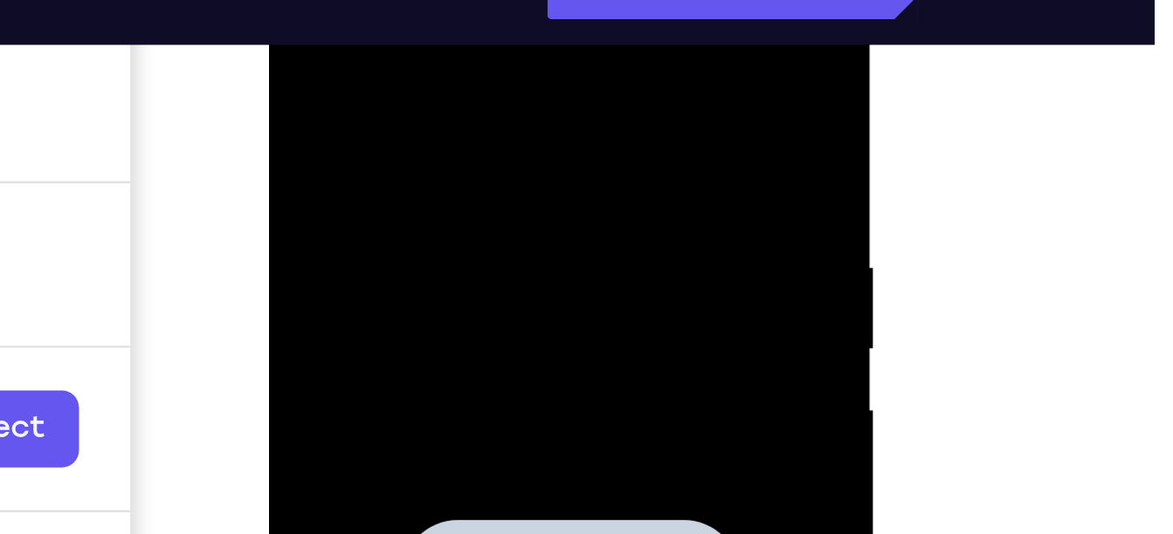
click at [367, 81] on div at bounding box center [392, 204] width 220 height 489
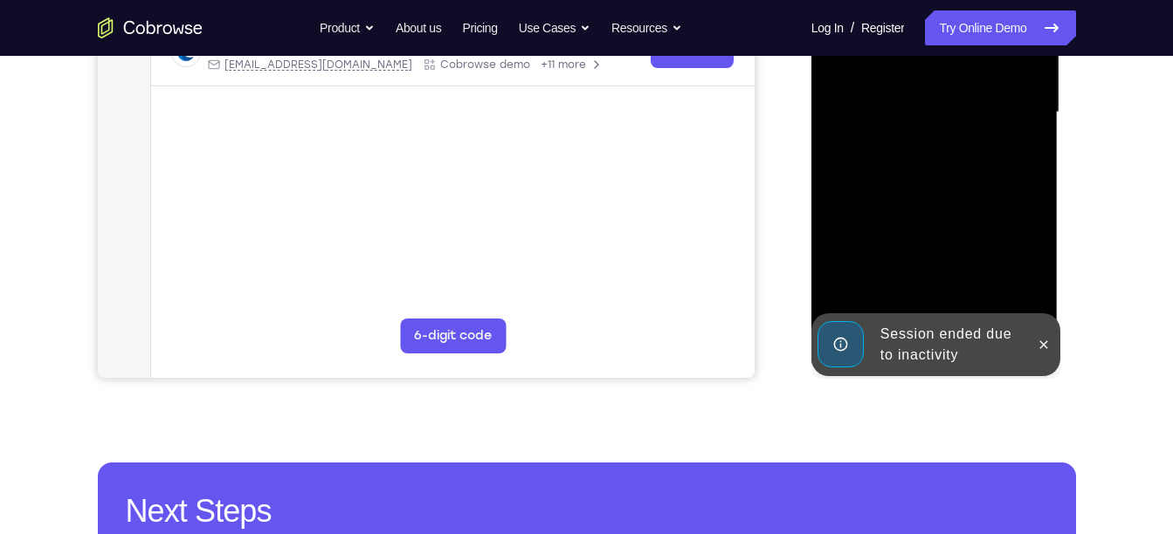
scroll to position [435, 0]
click at [1043, 339] on icon at bounding box center [1044, 344] width 14 height 14
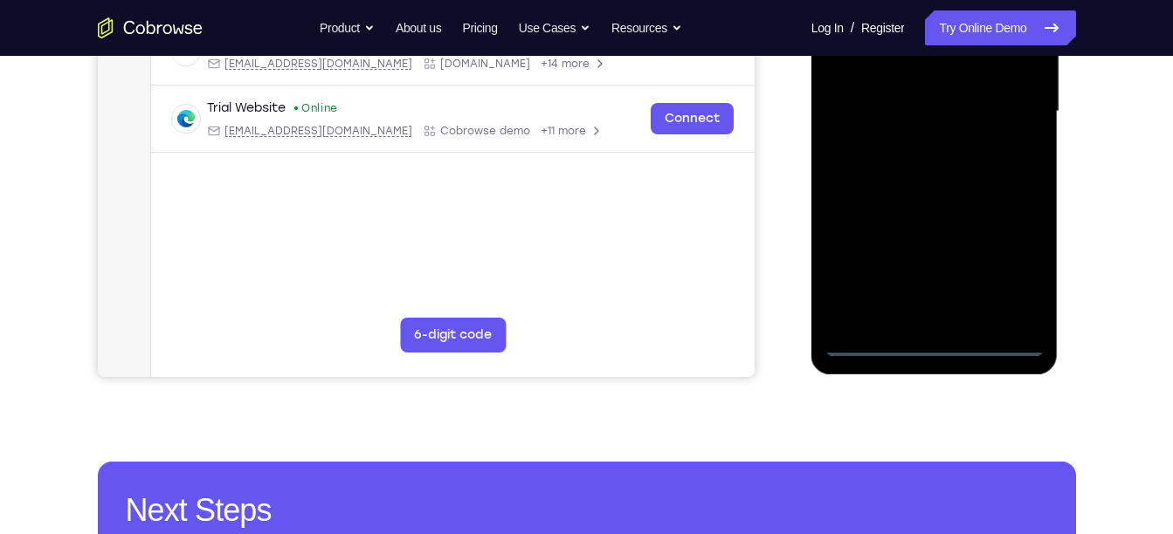
click at [935, 343] on div at bounding box center [934, 111] width 220 height 489
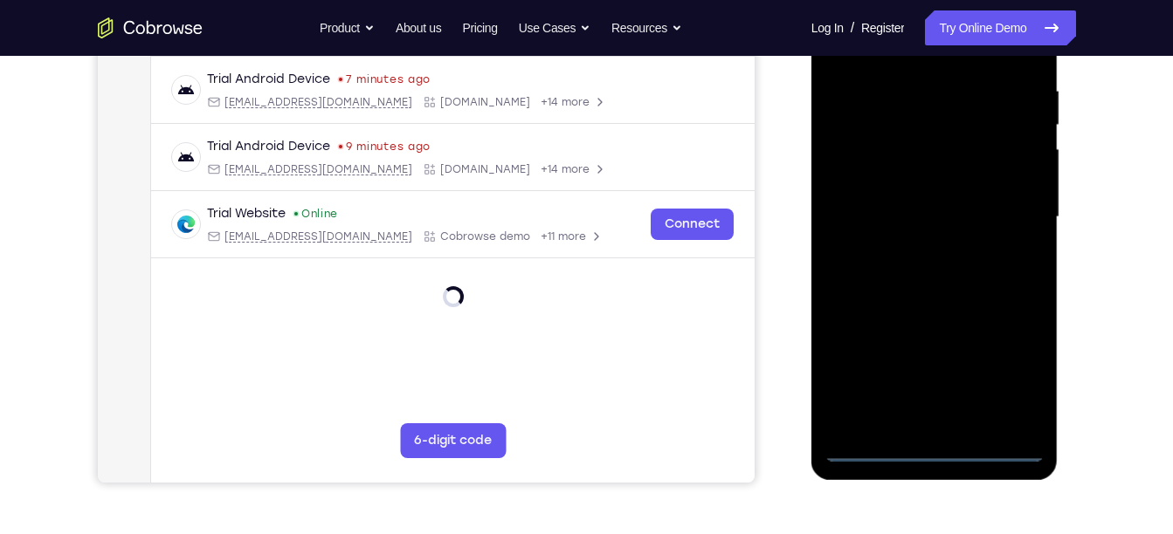
scroll to position [320, 0]
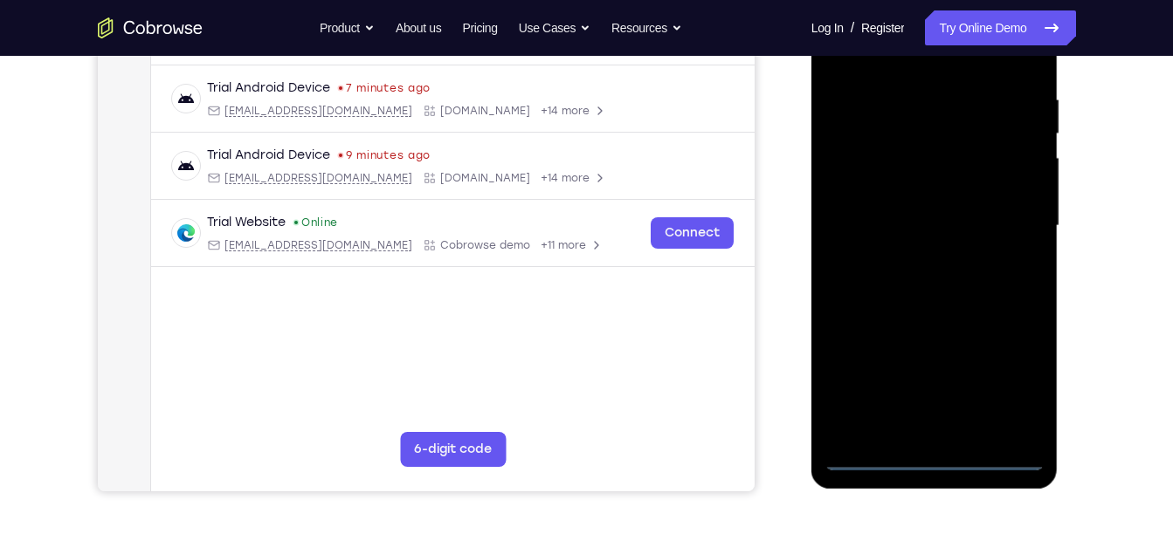
click at [1011, 382] on div at bounding box center [934, 226] width 220 height 489
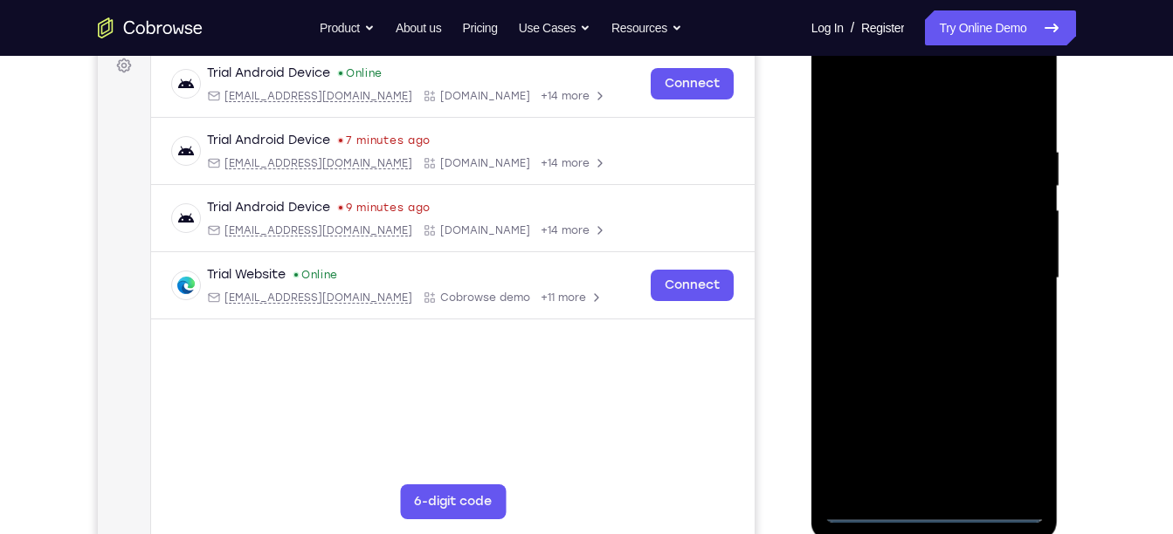
scroll to position [251, 0]
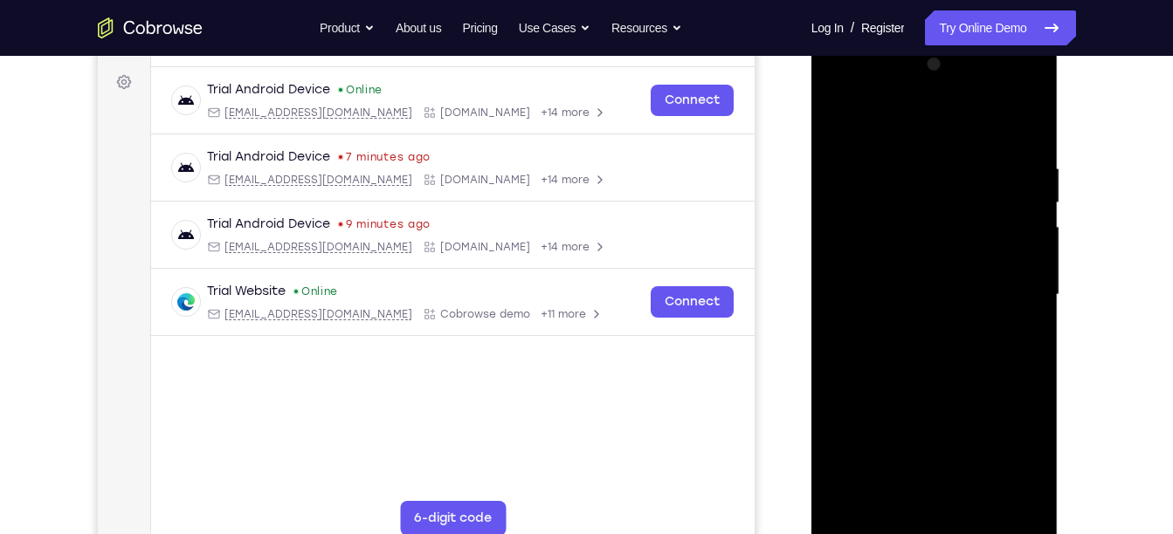
click at [925, 137] on div at bounding box center [934, 295] width 220 height 489
click at [861, 234] on div at bounding box center [934, 295] width 220 height 489
click at [899, 289] on div at bounding box center [934, 295] width 220 height 489
click at [943, 277] on div at bounding box center [934, 295] width 220 height 489
click at [947, 320] on div at bounding box center [934, 295] width 220 height 489
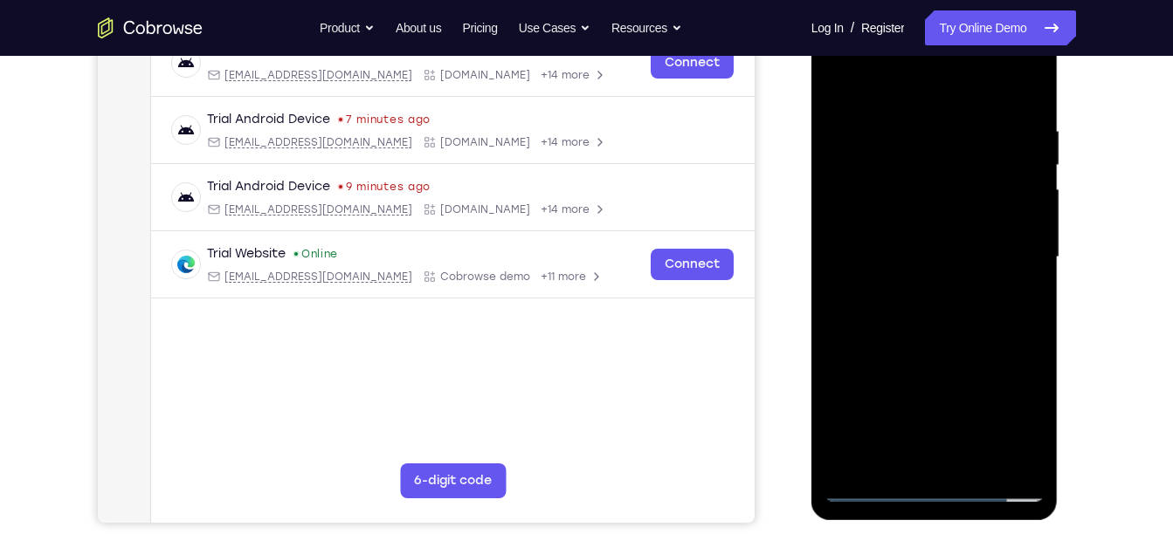
scroll to position [290, 0]
click at [940, 452] on div at bounding box center [934, 256] width 220 height 489
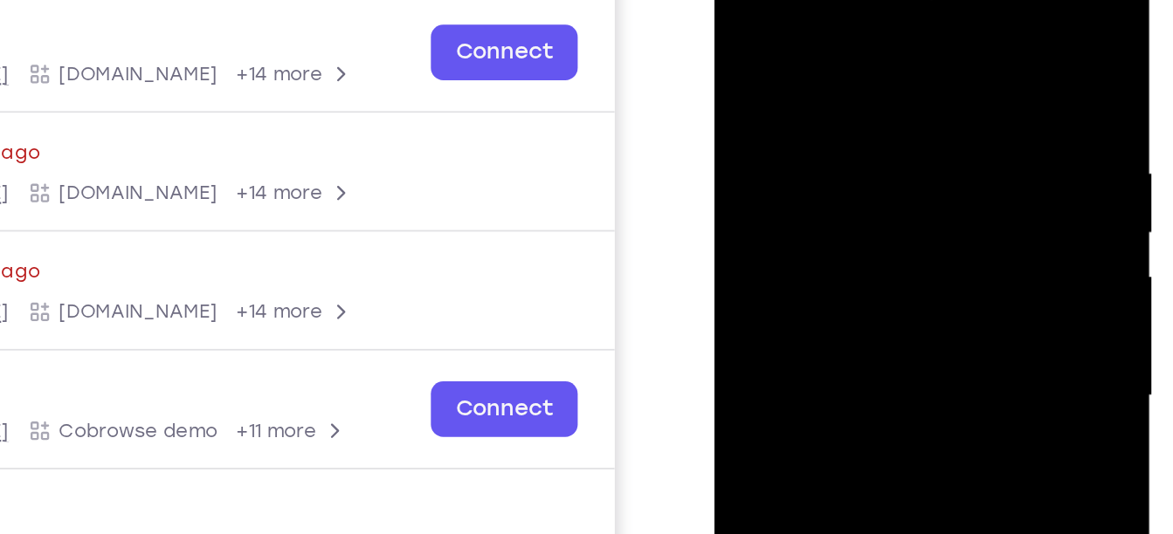
drag, startPoint x: 823, startPoint y: 229, endPoint x: 827, endPoint y: 39, distance: 189.5
click at [827, 39] on div at bounding box center [838, 199] width 220 height 489
drag, startPoint x: 864, startPoint y: 162, endPoint x: 854, endPoint y: 117, distance: 45.8
click at [854, 117] on div at bounding box center [838, 199] width 220 height 489
click at [766, 117] on div at bounding box center [838, 199] width 220 height 489
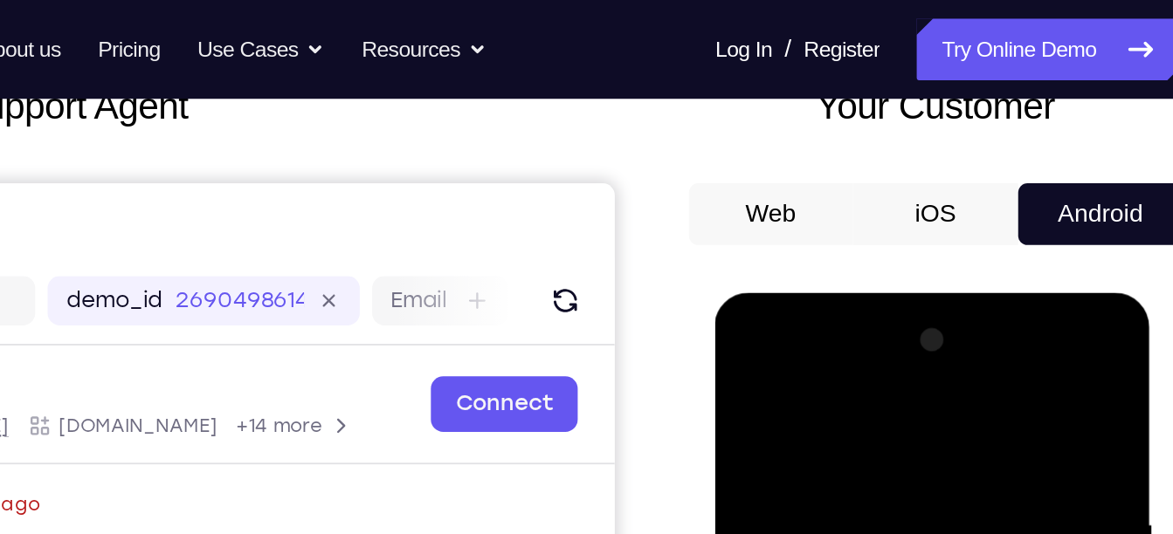
scroll to position [104, 0]
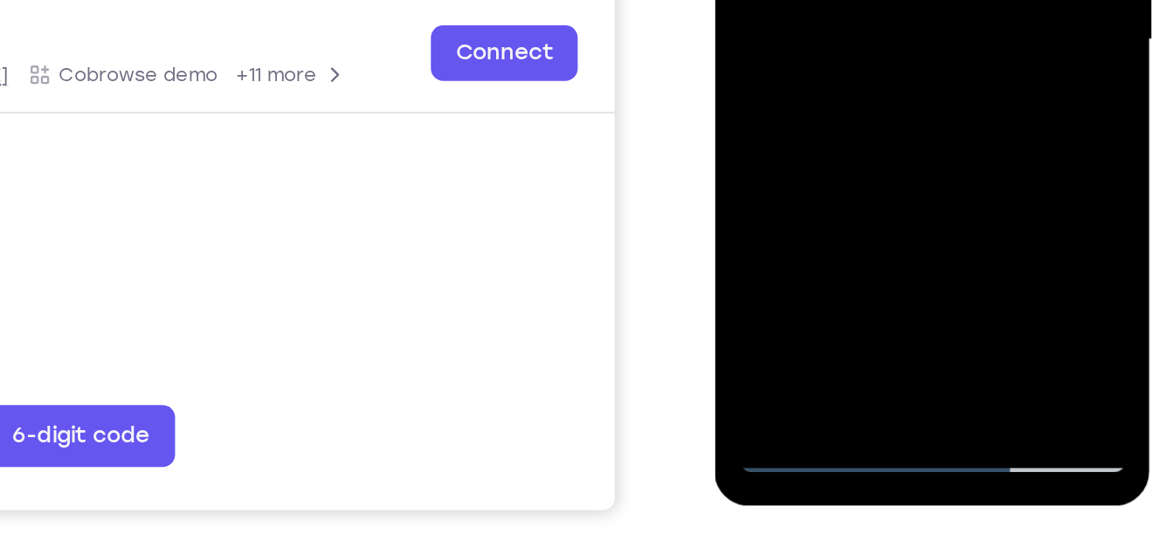
scroll to position [293, 0]
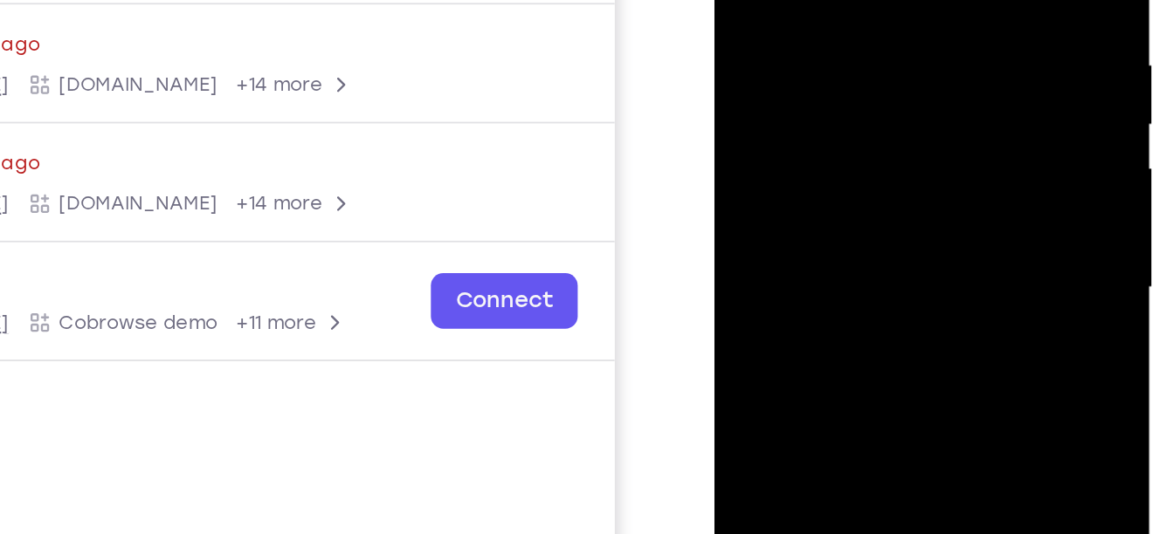
click at [820, 0] on div at bounding box center [838, 90] width 220 height 489
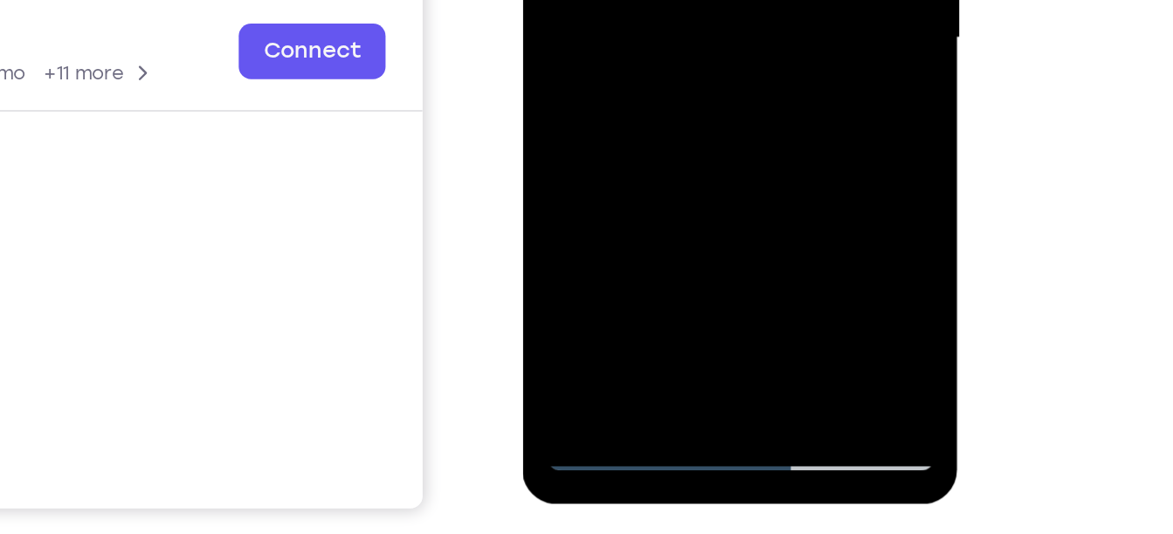
scroll to position [291, 0]
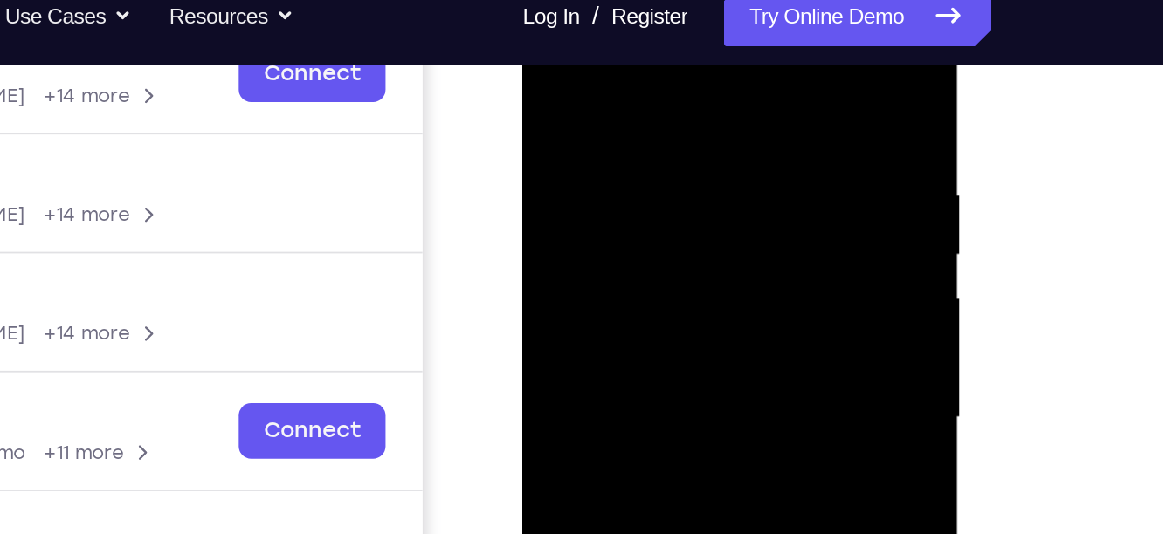
click at [613, 83] on div at bounding box center [645, 220] width 220 height 489
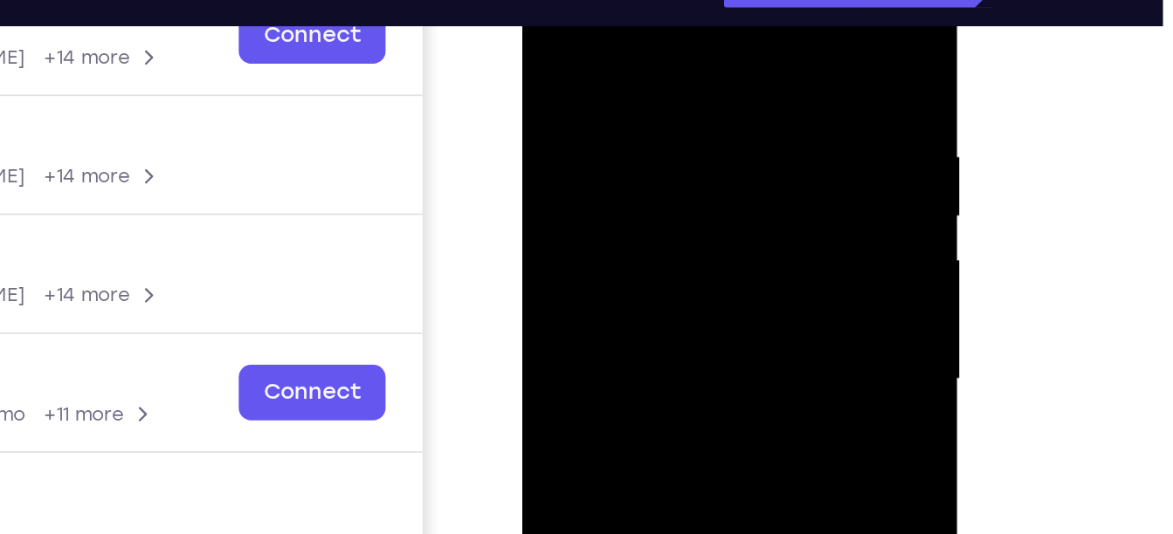
click at [744, 101] on div at bounding box center [645, 182] width 220 height 489
click at [734, 17] on div at bounding box center [645, 182] width 220 height 489
click at [740, 3] on div at bounding box center [645, 182] width 220 height 489
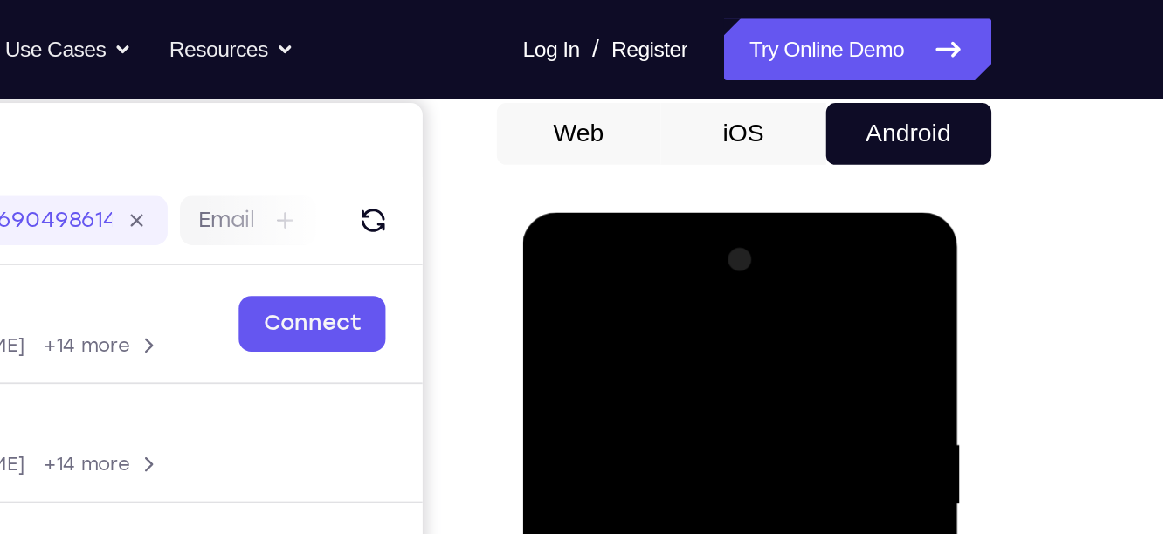
scroll to position [166, 0]
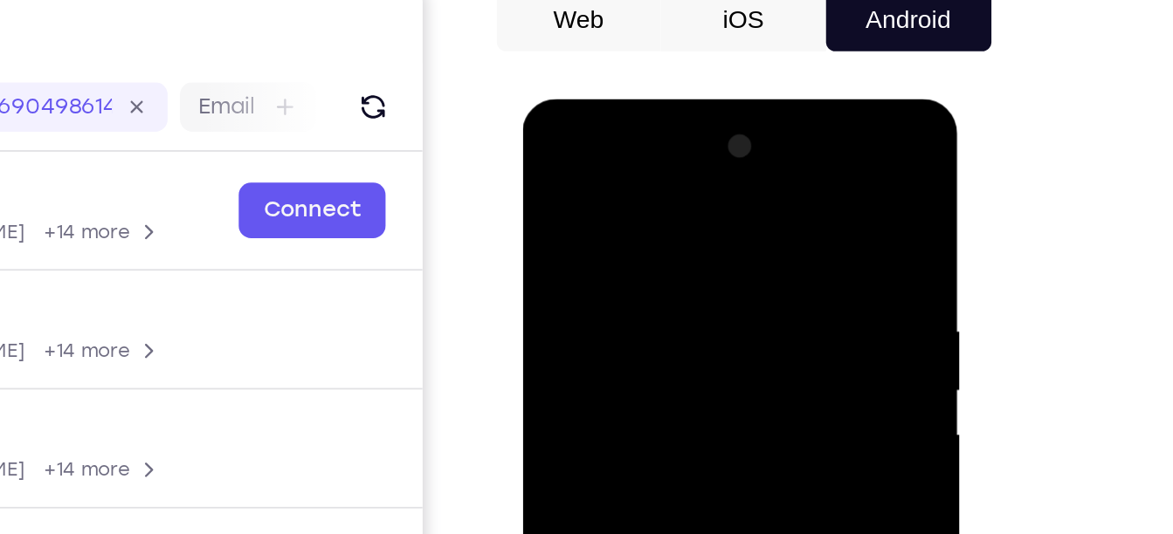
click at [653, 208] on div at bounding box center [645, 356] width 220 height 489
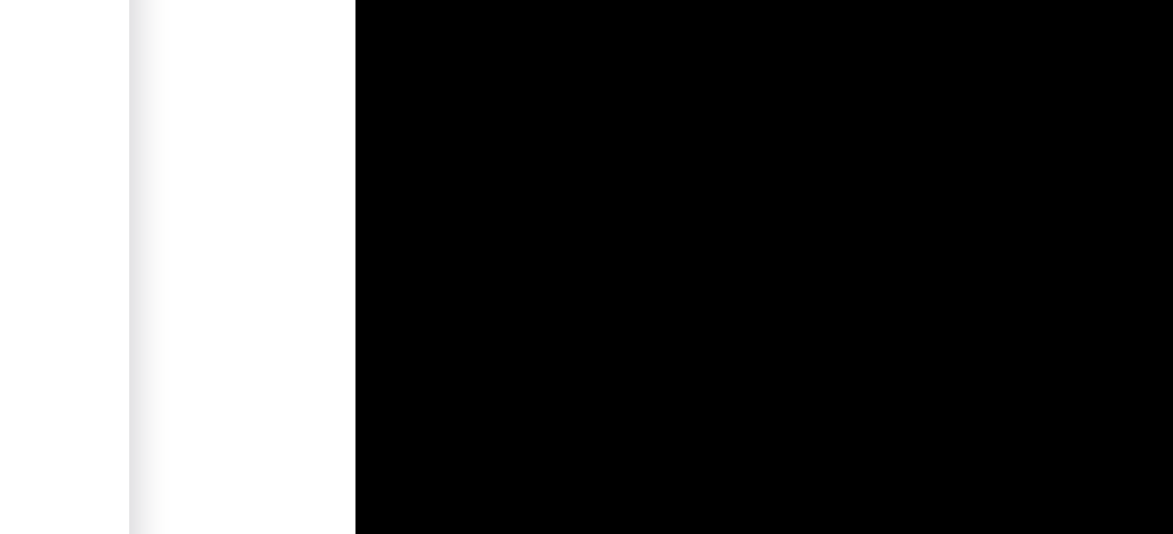
scroll to position [226, 0]
click at [421, 0] on div at bounding box center [479, 163] width 220 height 489
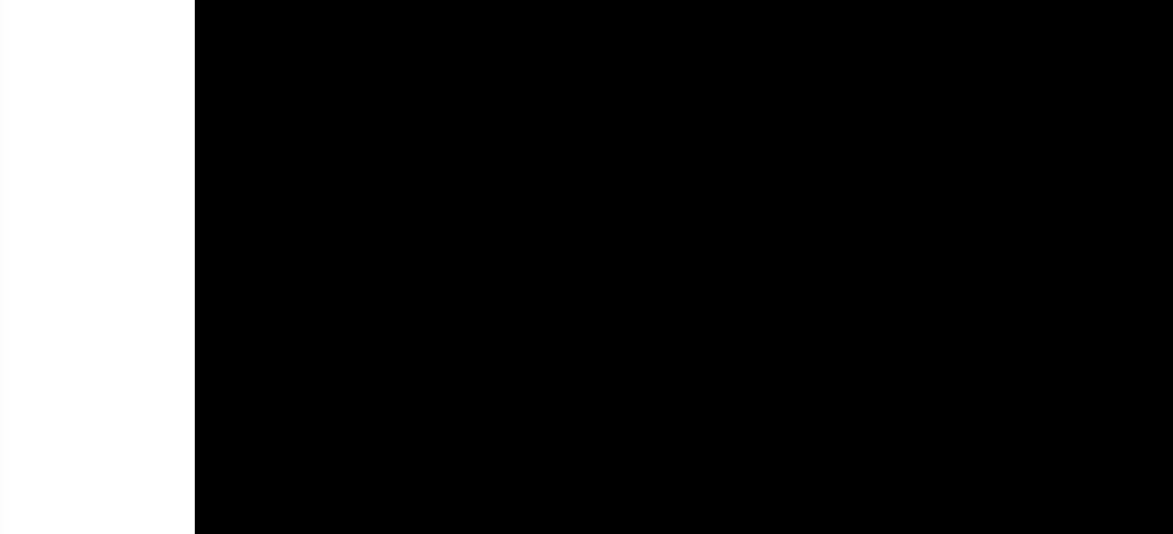
drag, startPoint x: 341, startPoint y: -223, endPoint x: 329, endPoint y: -189, distance: 35.1
drag, startPoint x: 338, startPoint y: 12, endPoint x: 336, endPoint y: -42, distance: 54.2
click at [336, 0] on div at bounding box center [319, 142] width 220 height 489
drag, startPoint x: 335, startPoint y: 17, endPoint x: 335, endPoint y: -36, distance: 53.3
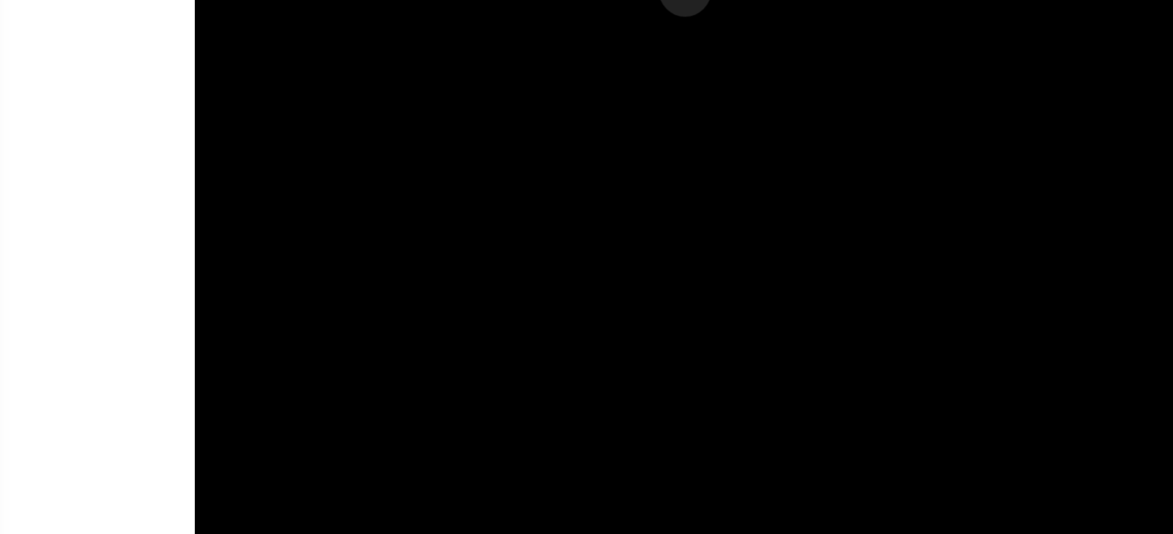
click at [335, 0] on div at bounding box center [319, 142] width 220 height 489
drag, startPoint x: 318, startPoint y: 0, endPoint x: 301, endPoint y: 58, distance: 60.0
click at [301, 58] on div at bounding box center [319, 142] width 220 height 489
drag, startPoint x: 318, startPoint y: 6, endPoint x: 320, endPoint y: -65, distance: 70.8
click at [320, 0] on div at bounding box center [319, 142] width 220 height 489
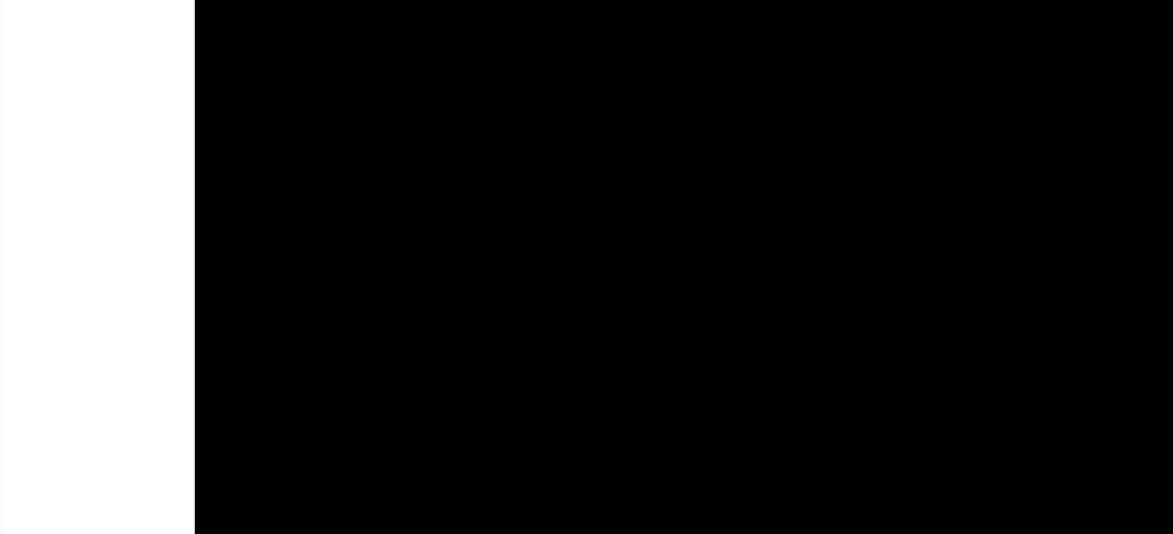
drag, startPoint x: 258, startPoint y: 34, endPoint x: 256, endPoint y: 86, distance: 52.5
click at [256, 86] on div at bounding box center [319, 180] width 220 height 489
click at [224, 3] on div at bounding box center [319, 180] width 220 height 489
click at [382, 3] on div at bounding box center [319, 180] width 220 height 489
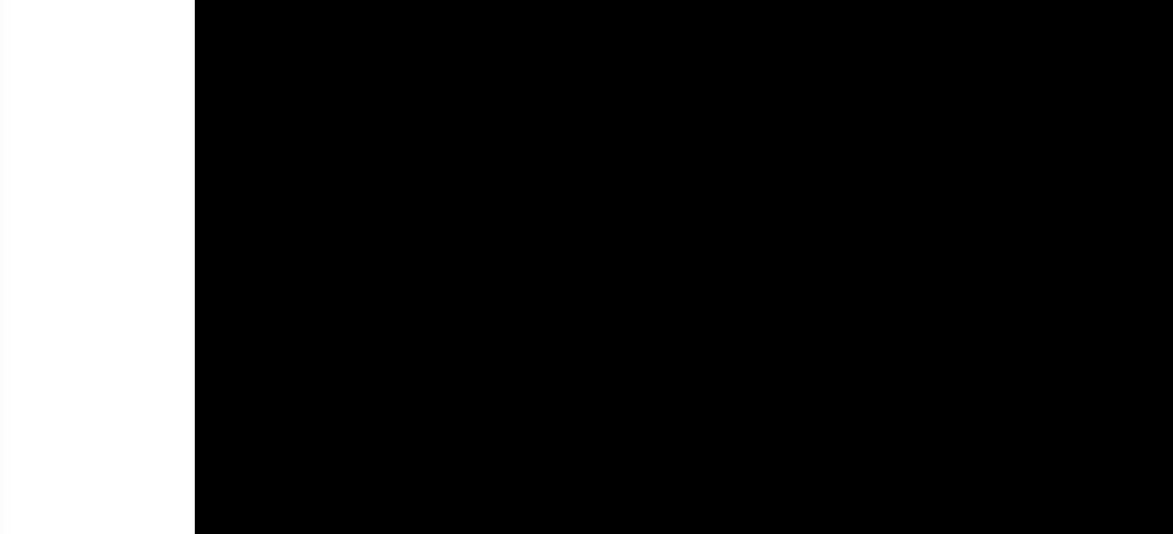
drag, startPoint x: 324, startPoint y: -114, endPoint x: 328, endPoint y: -197, distance: 83.9
drag, startPoint x: 325, startPoint y: -162, endPoint x: 320, endPoint y: -151, distance: 11.7
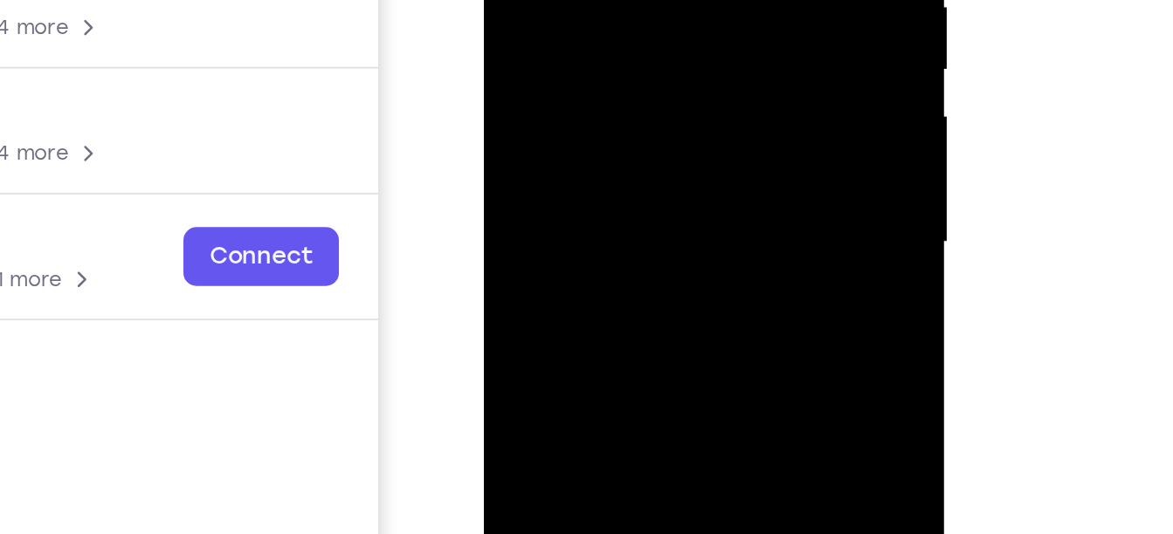
drag, startPoint x: 610, startPoint y: 97, endPoint x: 603, endPoint y: -82, distance: 179.1
click at [603, 0] on div at bounding box center [607, 19] width 220 height 489
drag, startPoint x: 615, startPoint y: 70, endPoint x: 613, endPoint y: -98, distance: 167.7
click at [613, 0] on div at bounding box center [607, 19] width 220 height 489
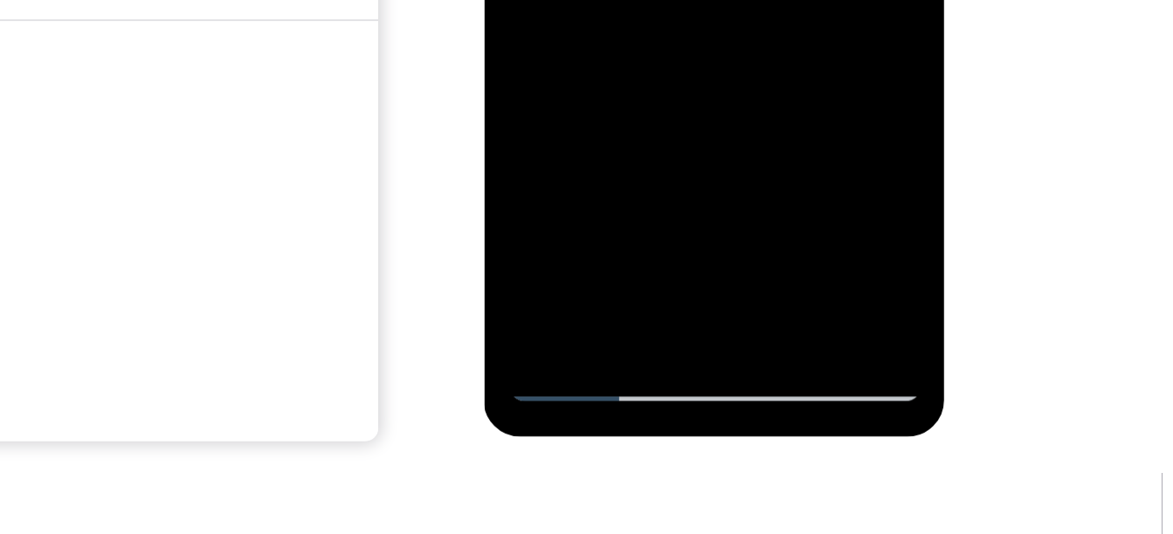
scroll to position [332, 0]
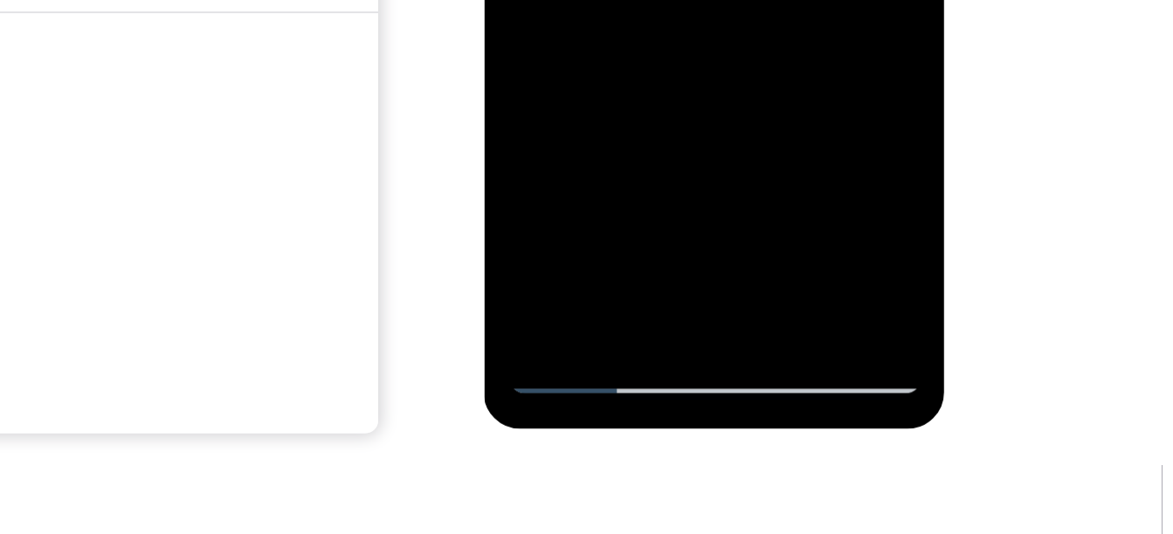
drag, startPoint x: 638, startPoint y: -191, endPoint x: 561, endPoint y: -181, distance: 77.6
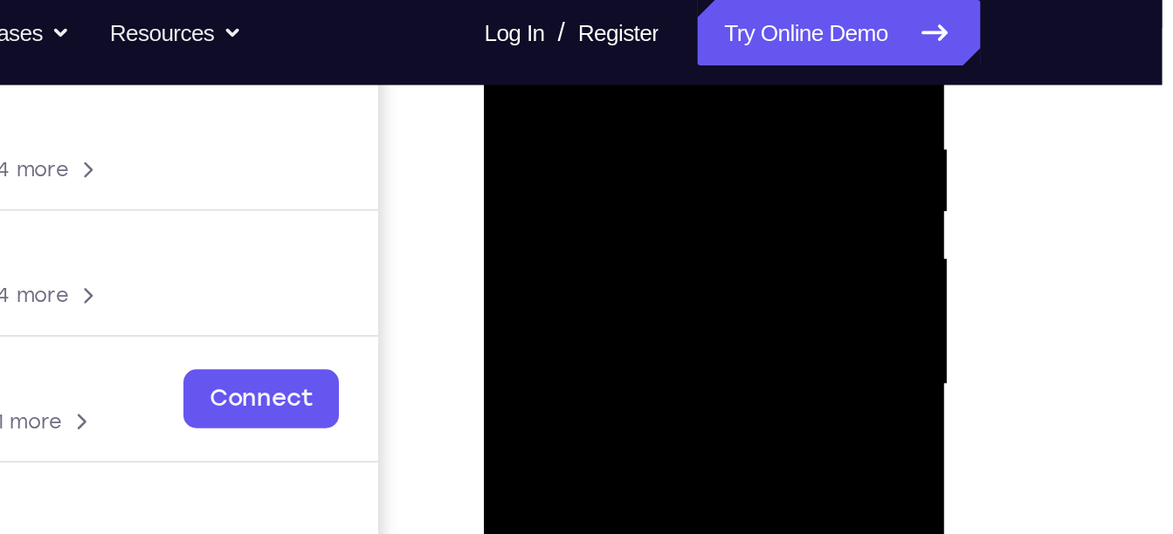
drag, startPoint x: 585, startPoint y: 50, endPoint x: 576, endPoint y: 164, distance: 114.7
click at [576, 164] on div at bounding box center [607, 161] width 220 height 489
